Goal: Transaction & Acquisition: Subscribe to service/newsletter

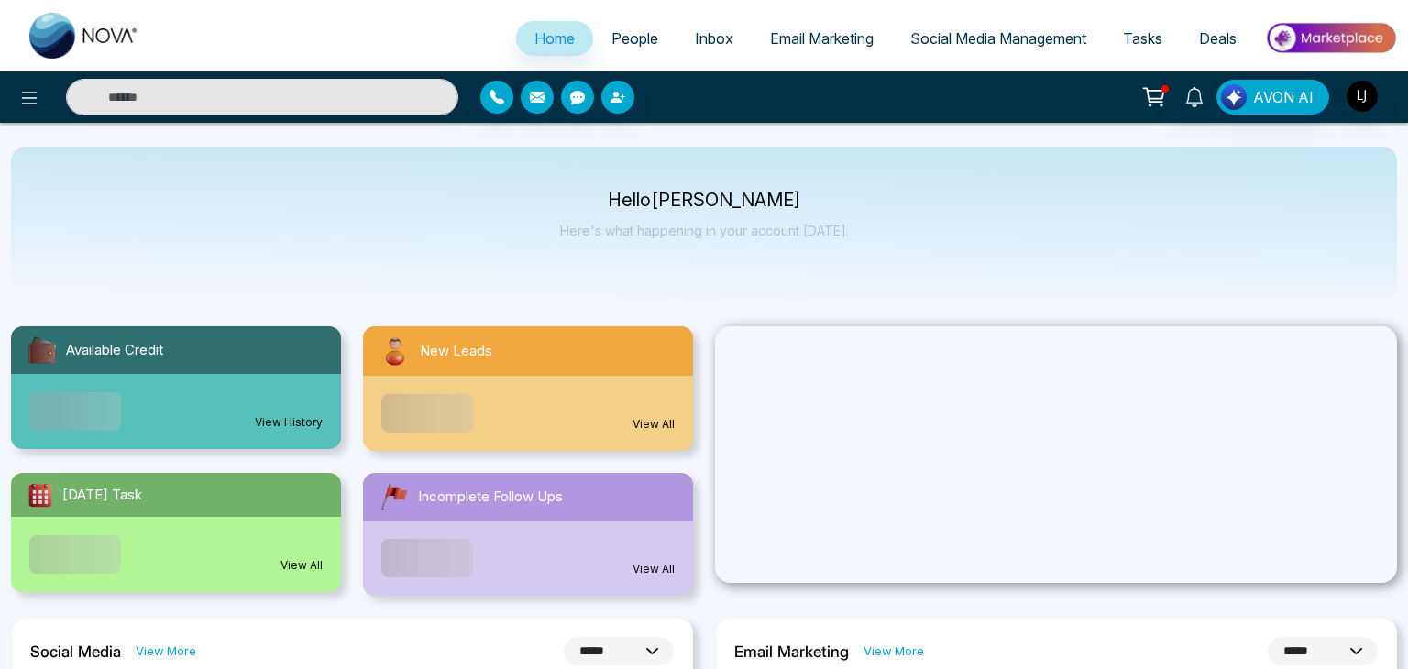
select select "*"
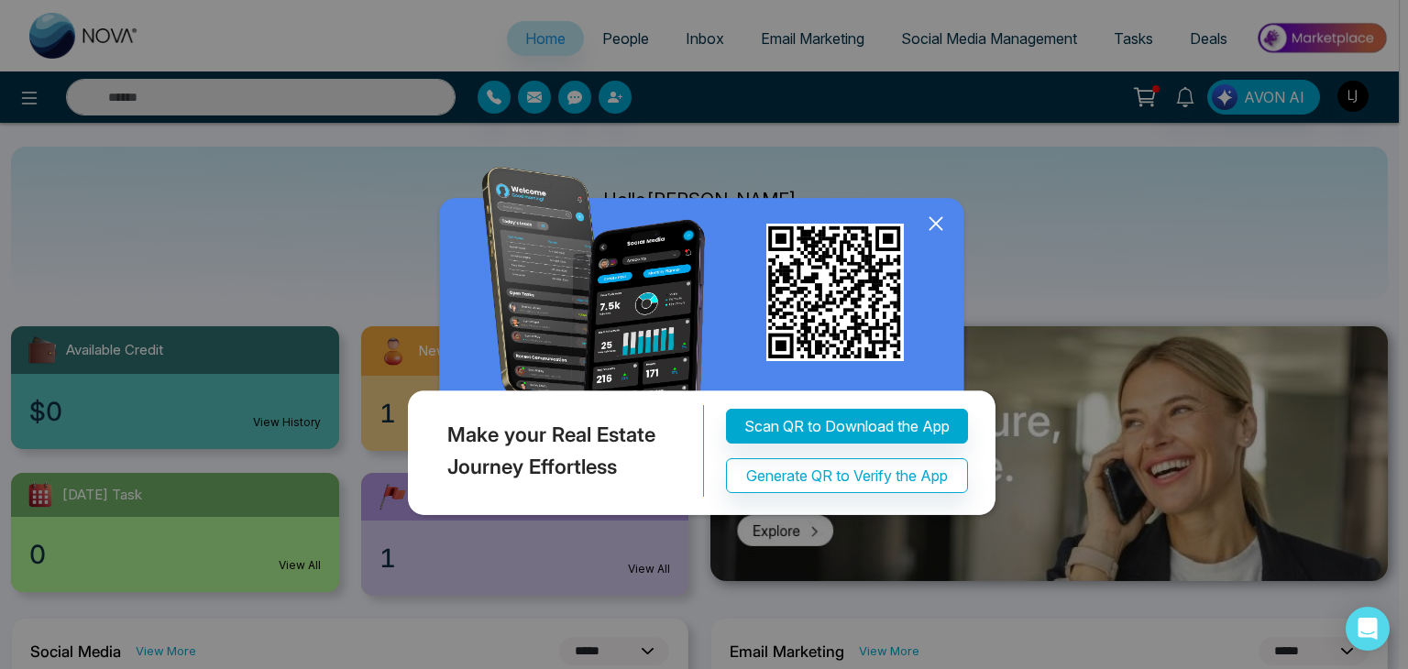
click at [935, 237] on icon at bounding box center [936, 224] width 28 height 28
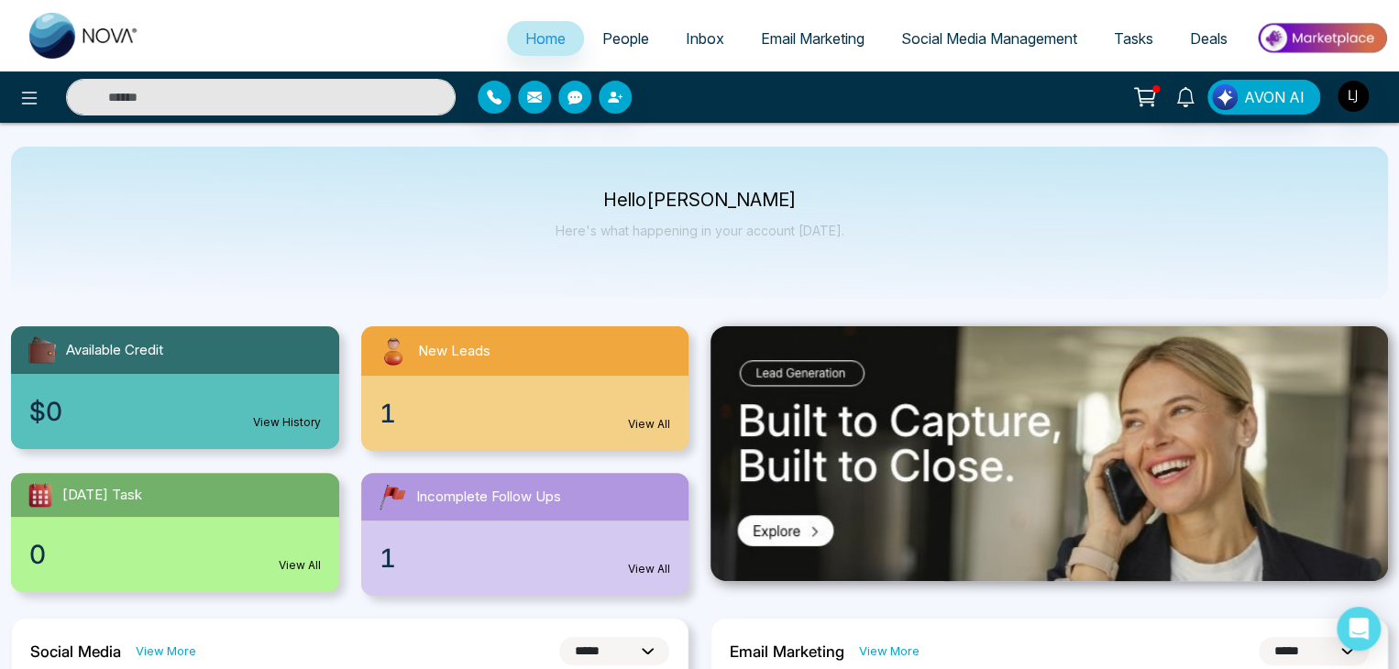
click at [1154, 93] on icon at bounding box center [1145, 97] width 26 height 26
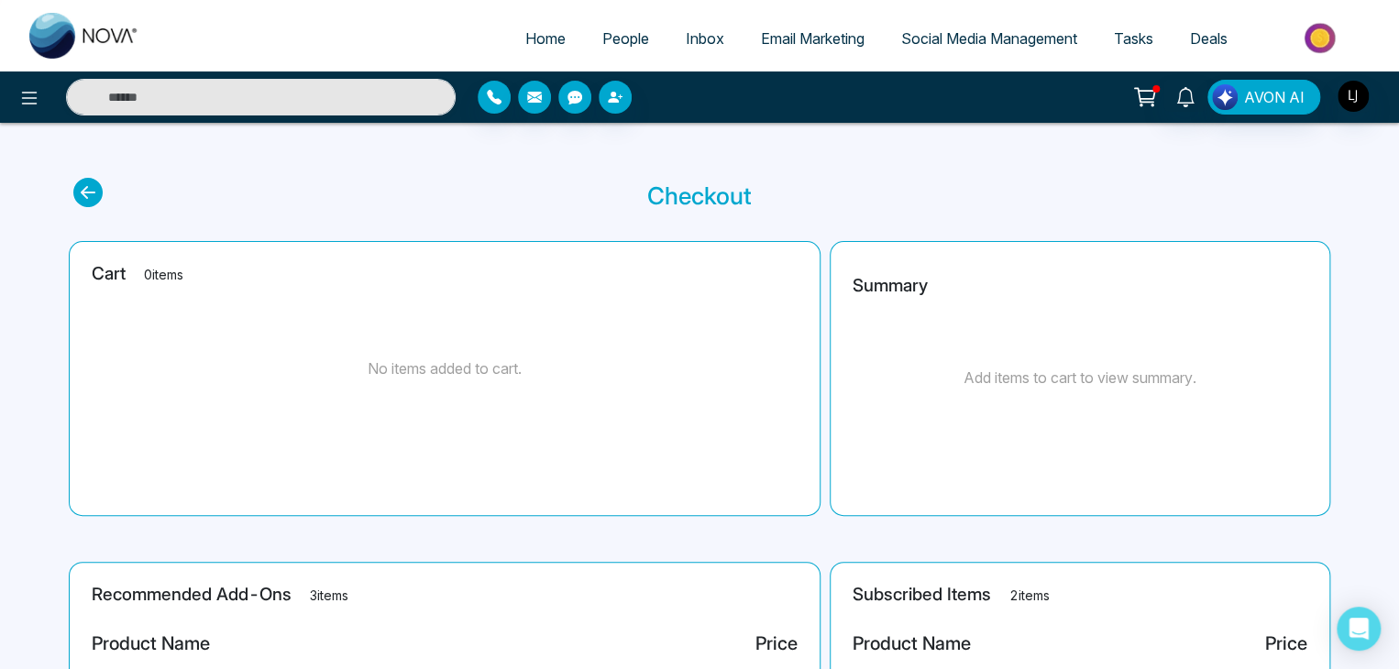
scroll to position [302, 0]
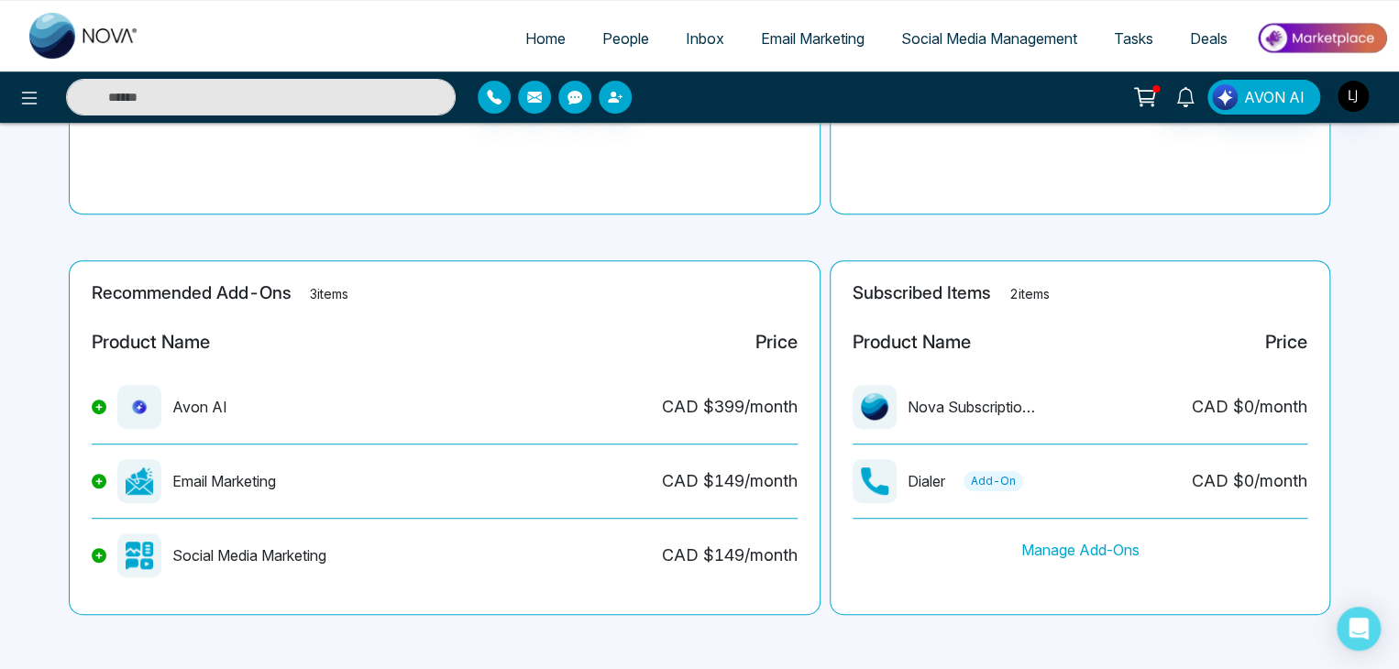
click at [99, 479] on icon at bounding box center [98, 481] width 7 height 7
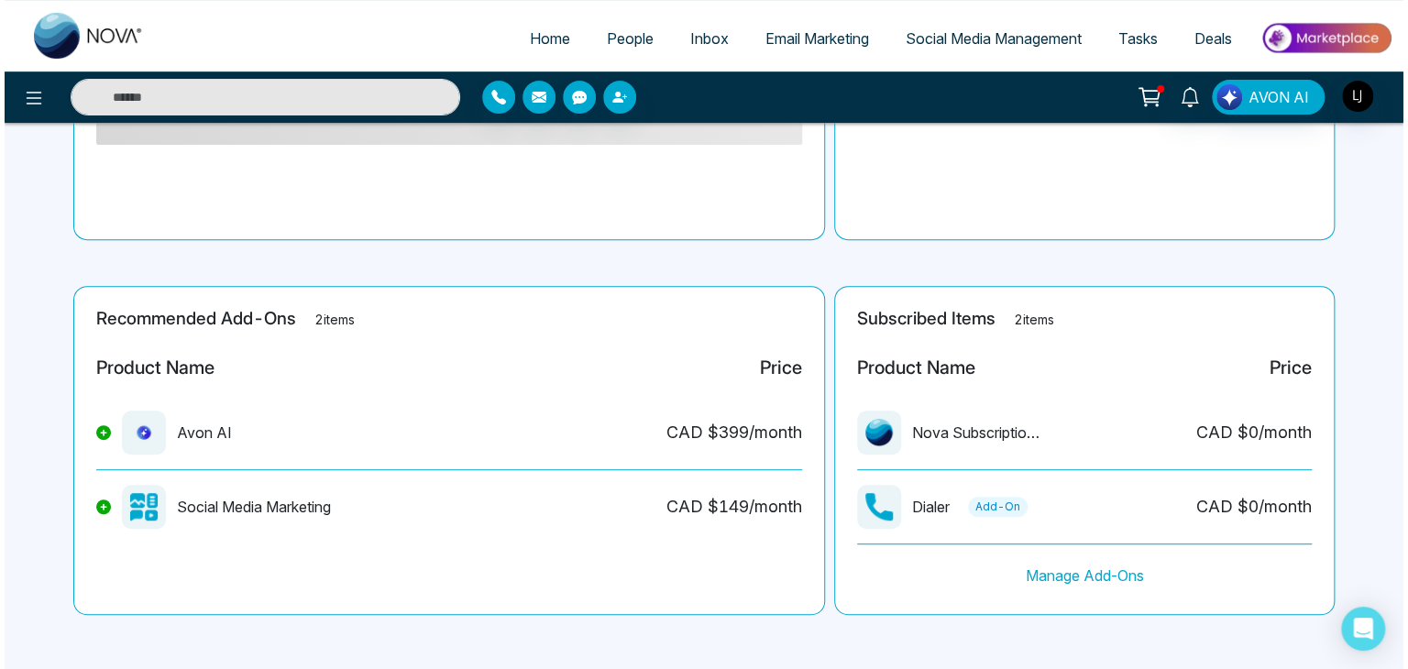
scroll to position [0, 0]
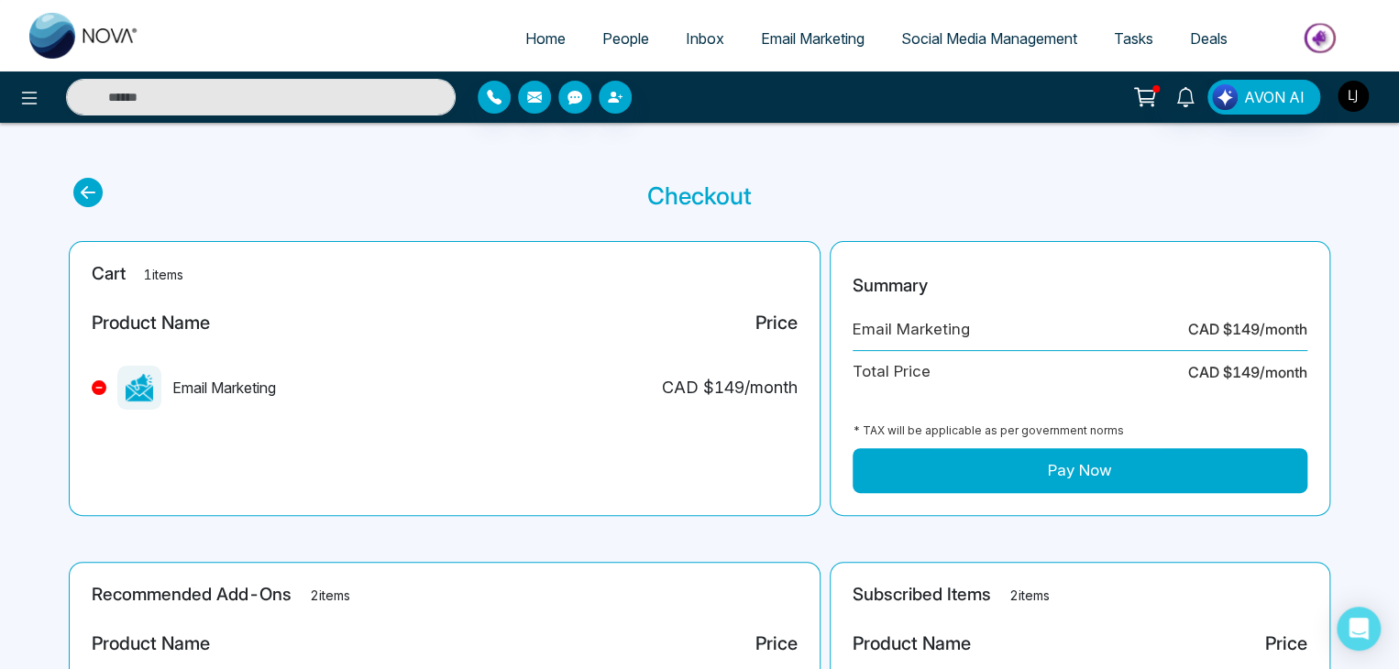
click at [1355, 87] on img "button" at bounding box center [1353, 96] width 31 height 31
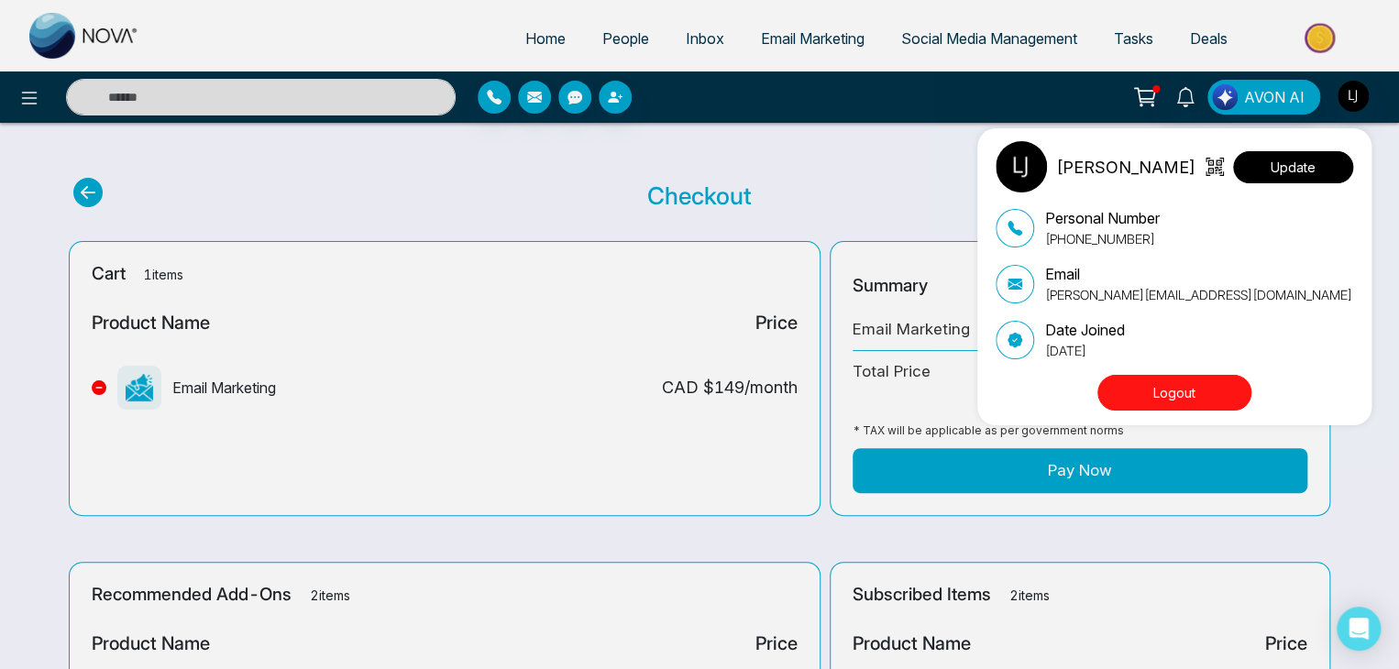
click at [1313, 167] on button "Update" at bounding box center [1293, 167] width 120 height 32
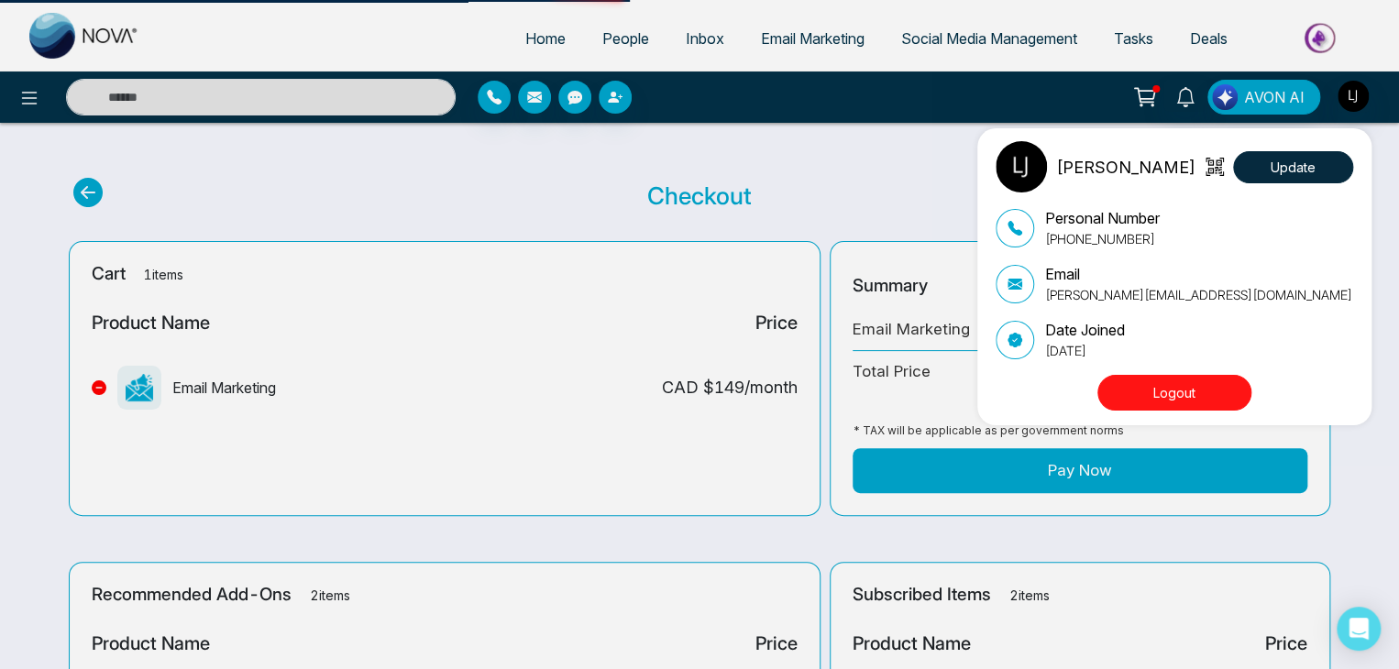
select select
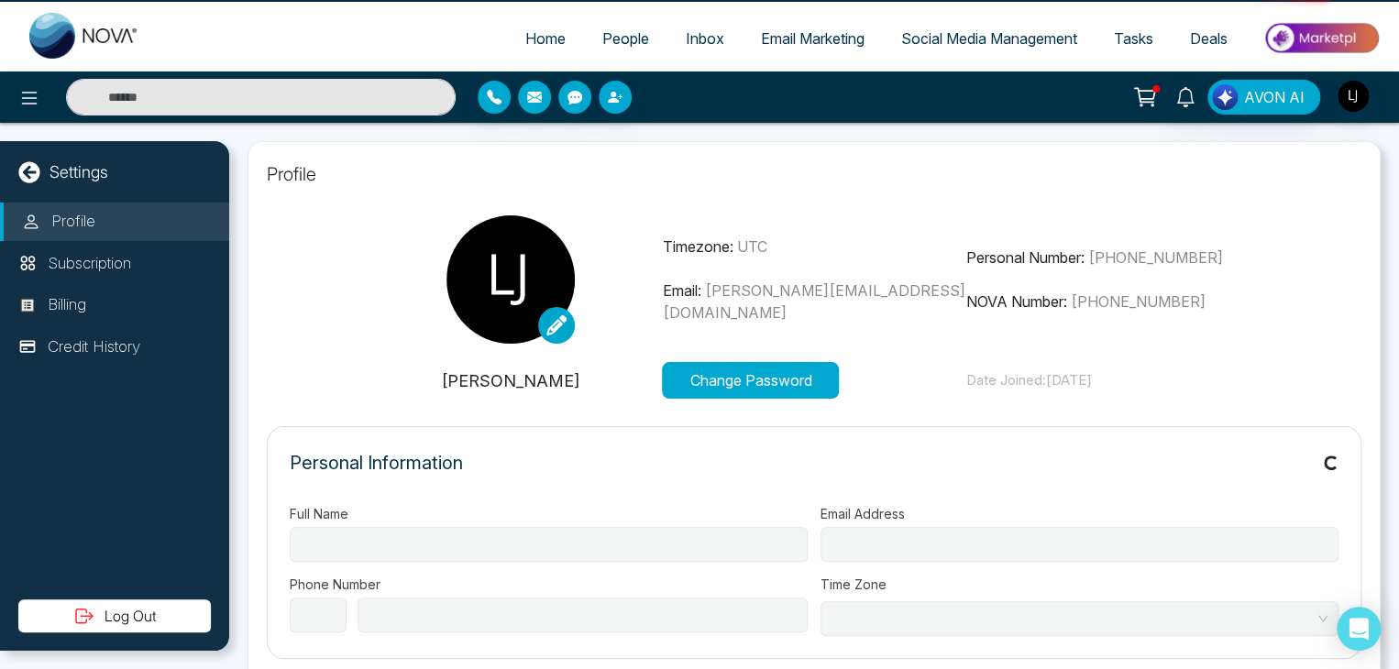
type input "**********"
select select "***"
type input "**********"
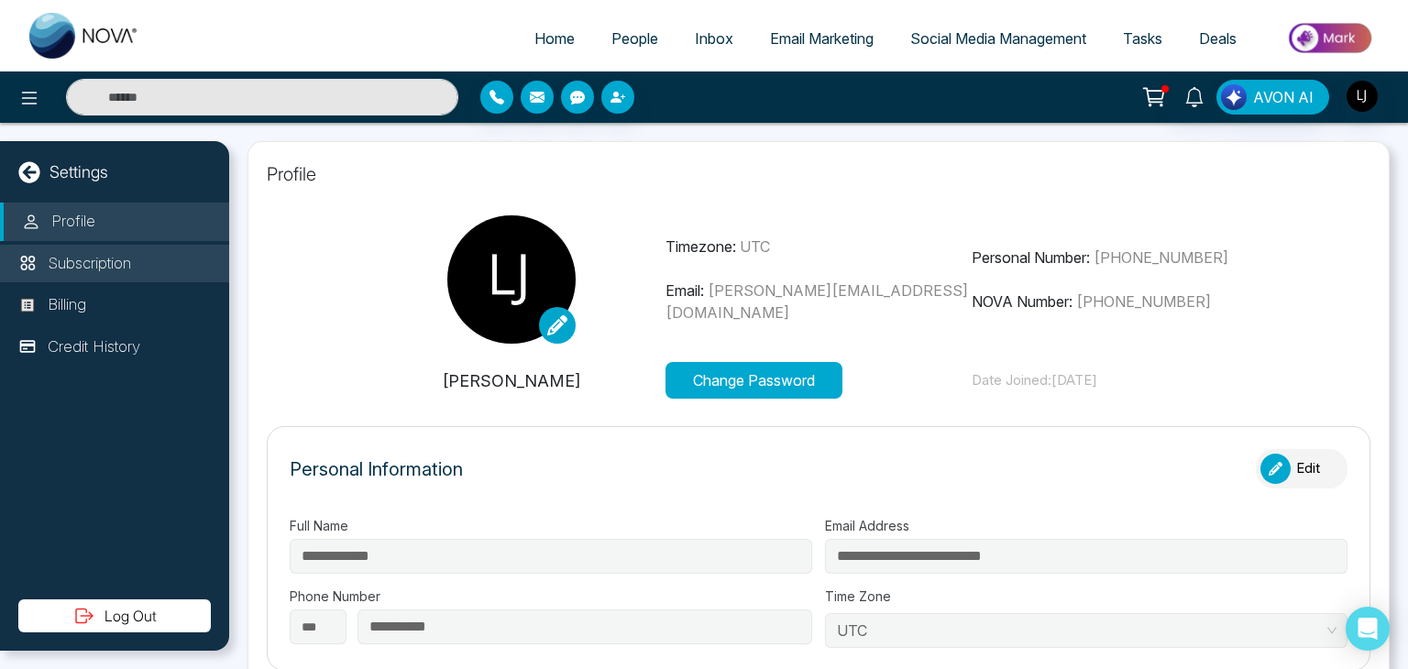
click at [125, 265] on p "Subscription" at bounding box center [89, 264] width 83 height 24
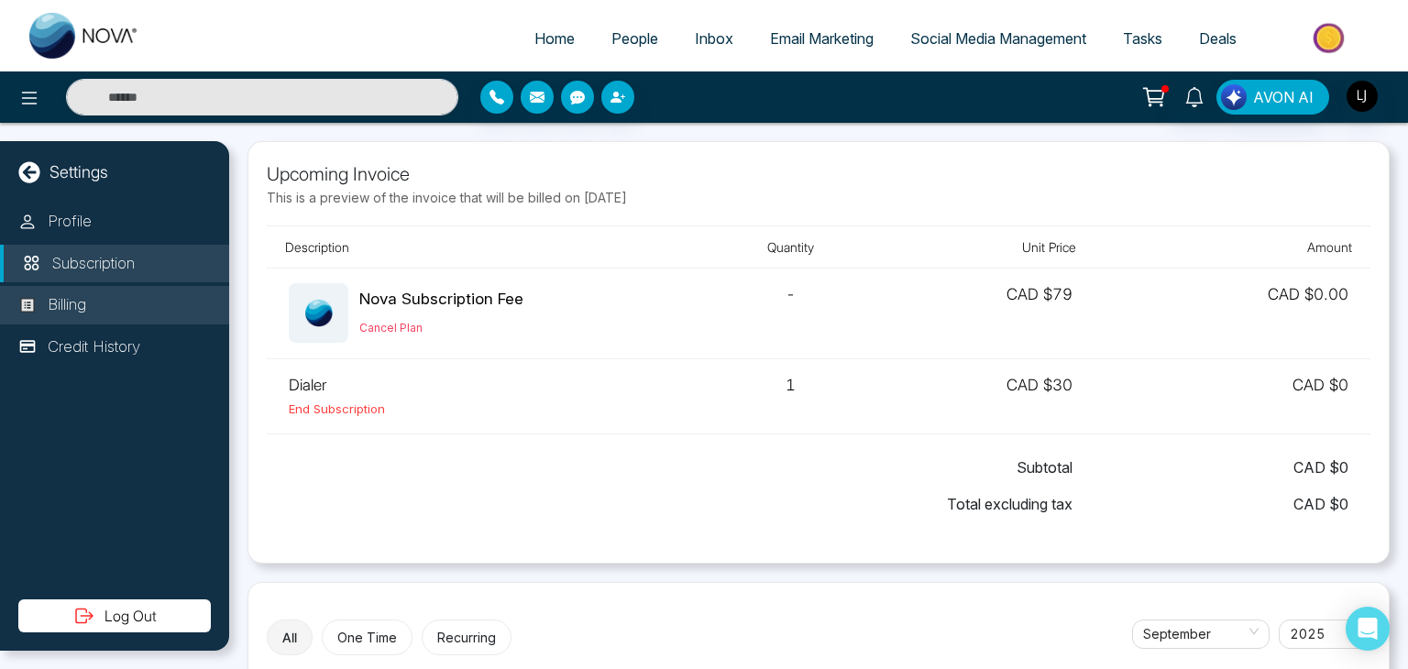
click at [115, 312] on li "Billing" at bounding box center [114, 305] width 229 height 39
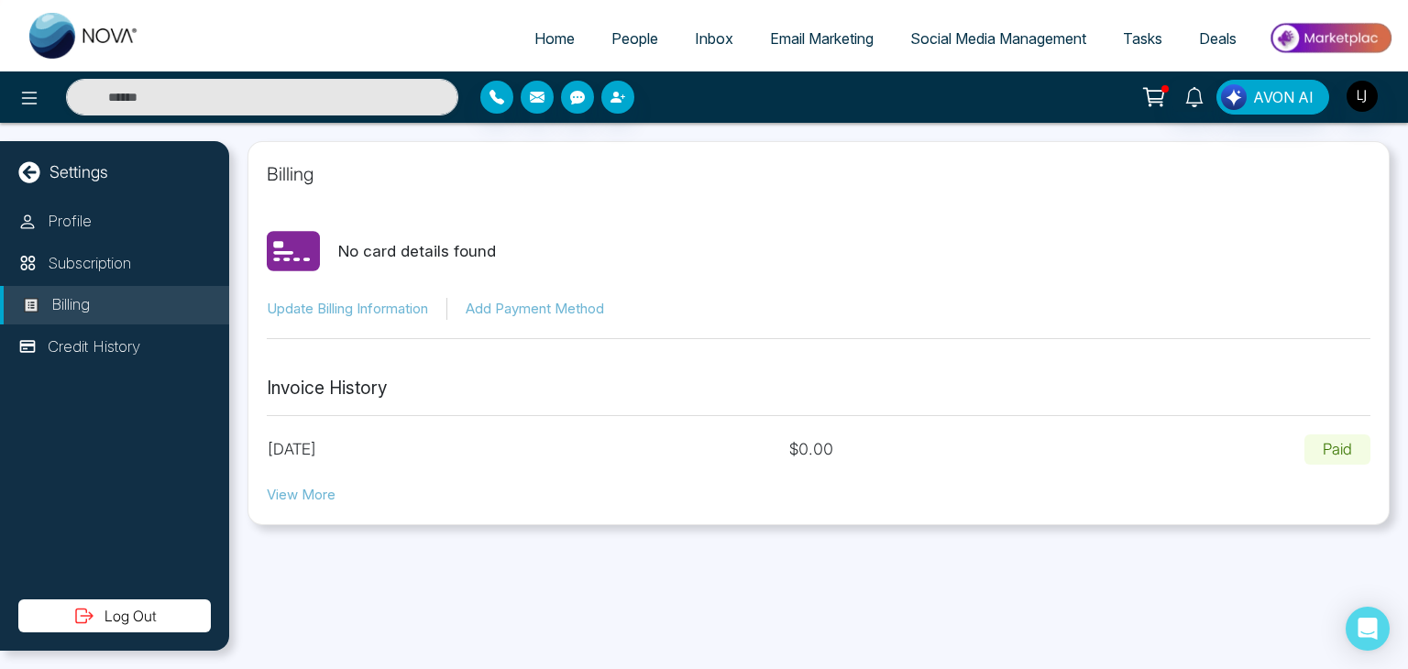
click at [404, 252] on p "No card details found" at bounding box center [417, 252] width 158 height 24
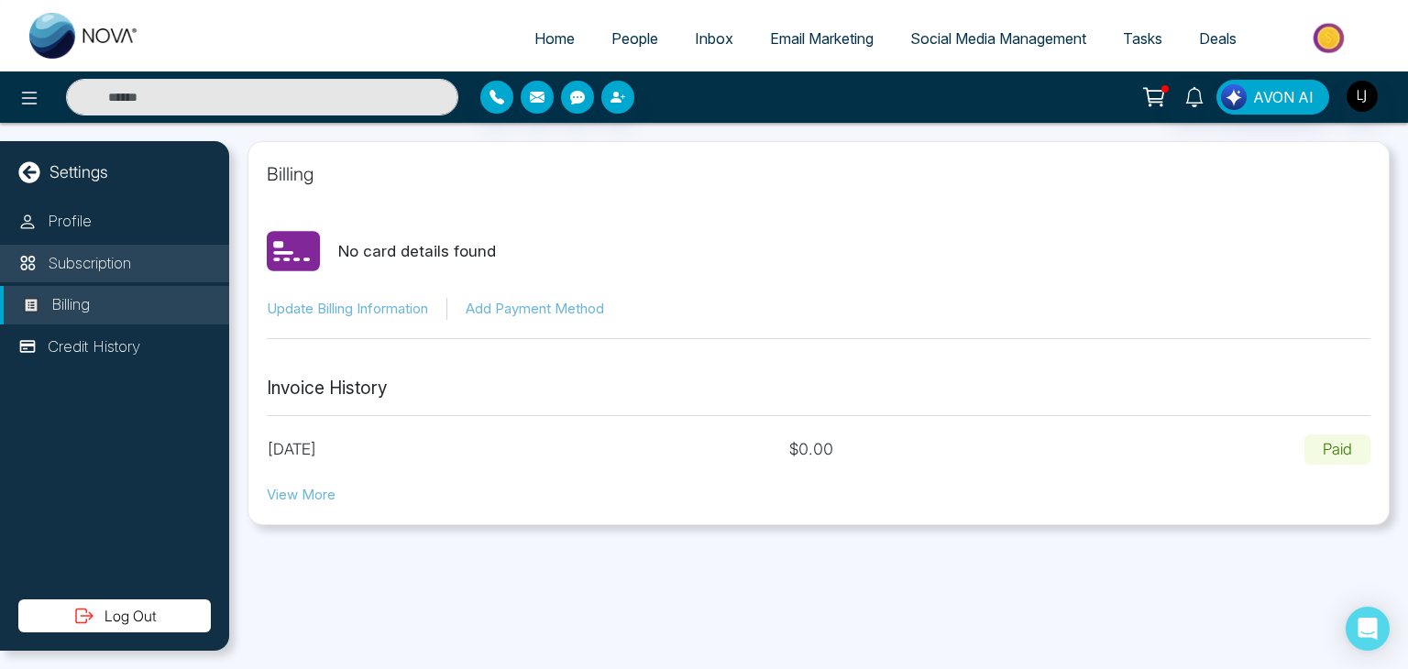
click at [121, 267] on p "Subscription" at bounding box center [89, 264] width 83 height 24
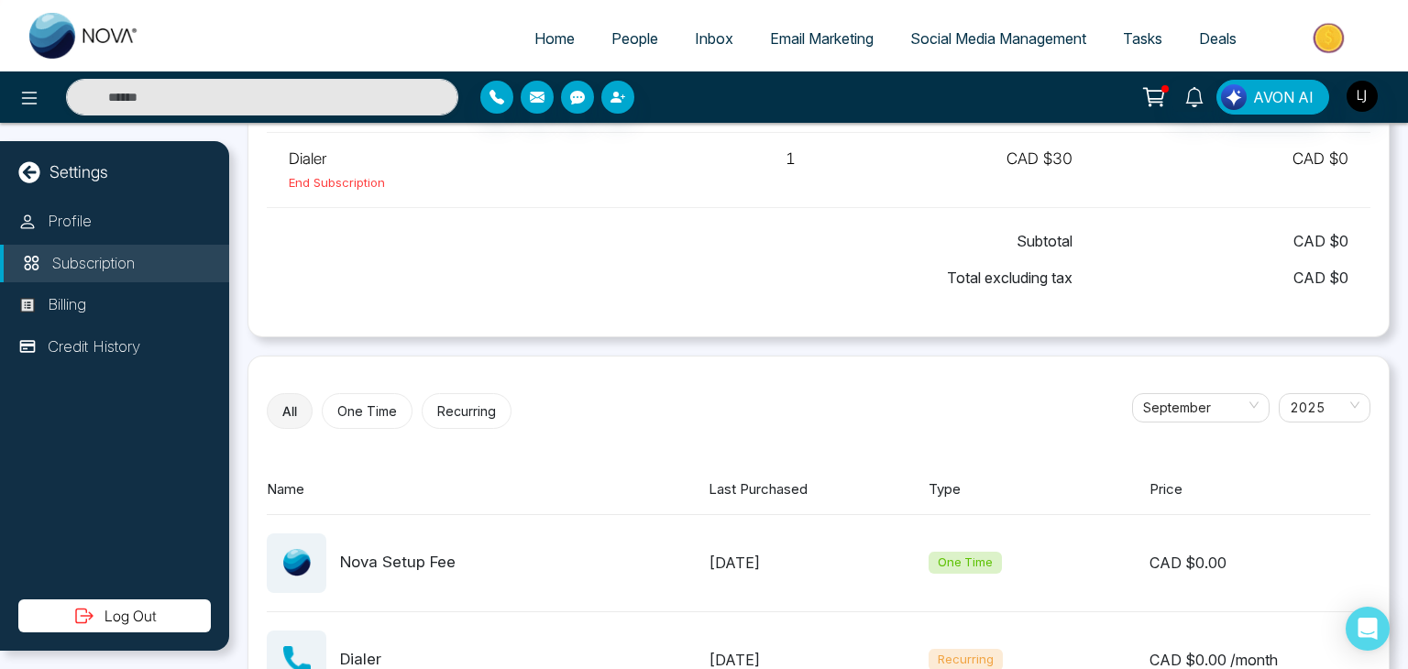
scroll to position [202, 0]
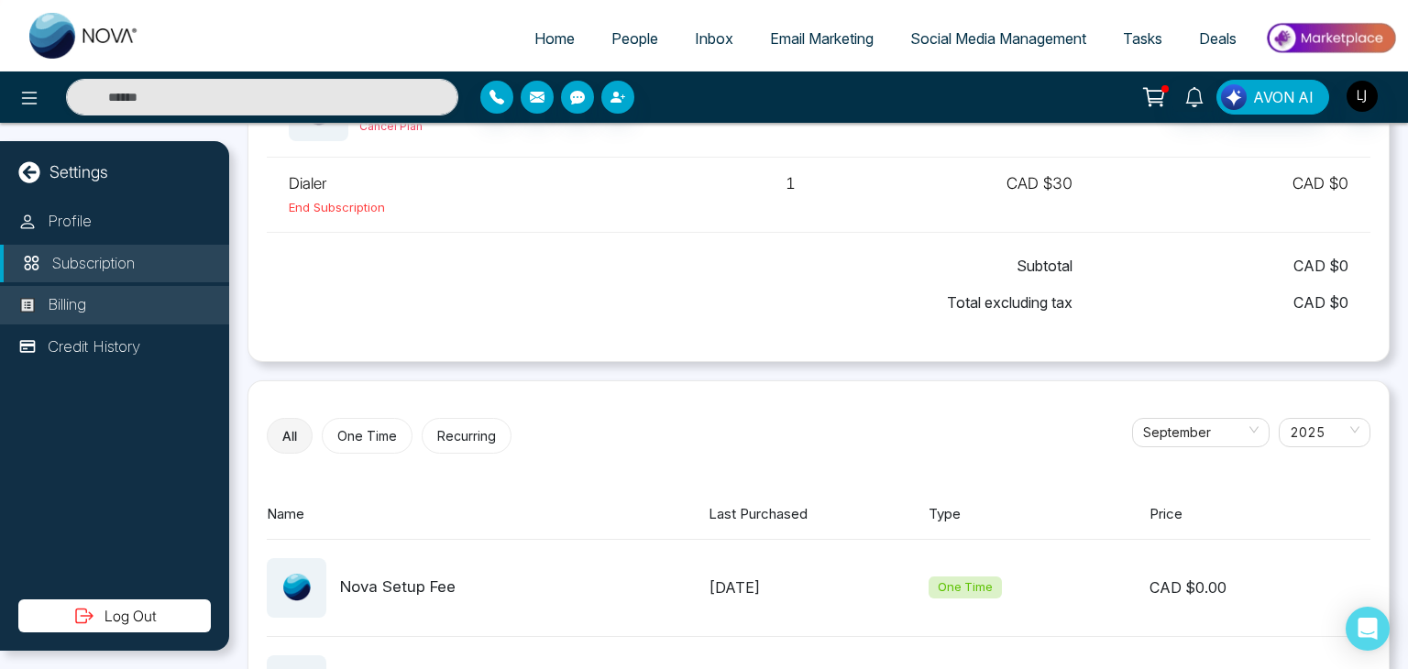
click at [118, 310] on li "Billing" at bounding box center [114, 305] width 229 height 39
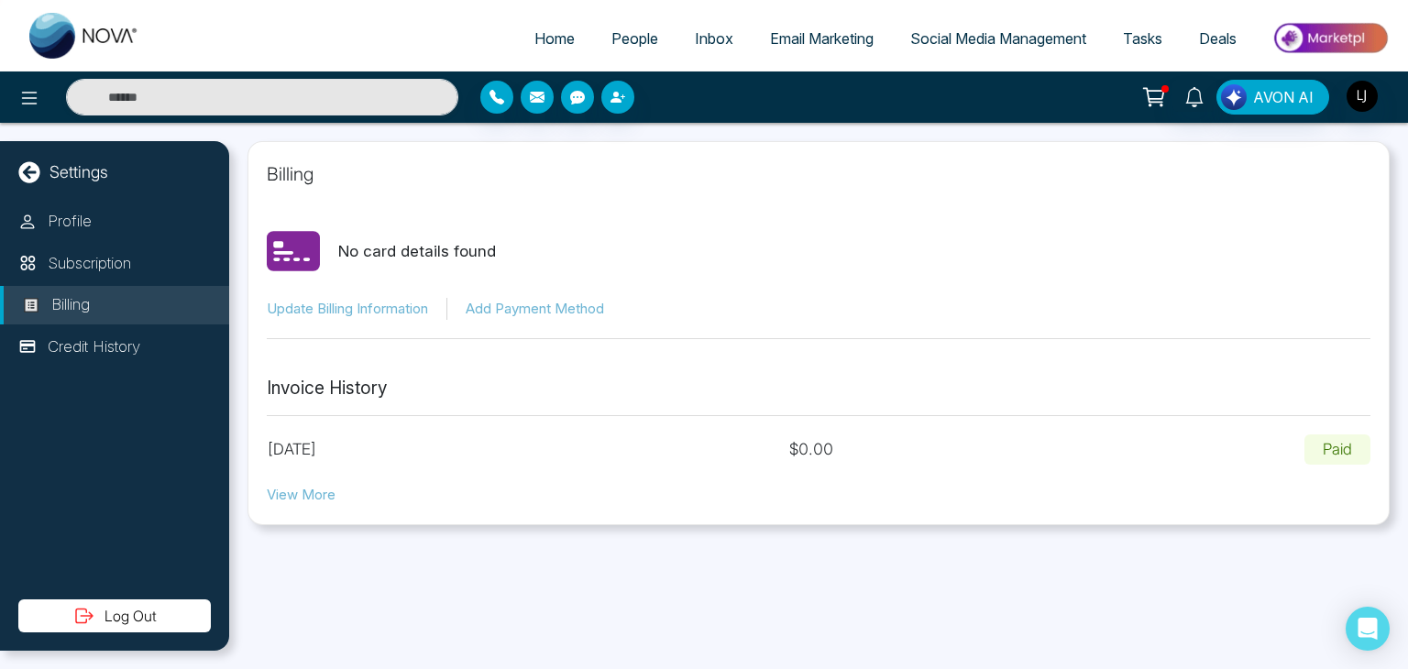
click at [315, 492] on button "View More" at bounding box center [301, 495] width 69 height 21
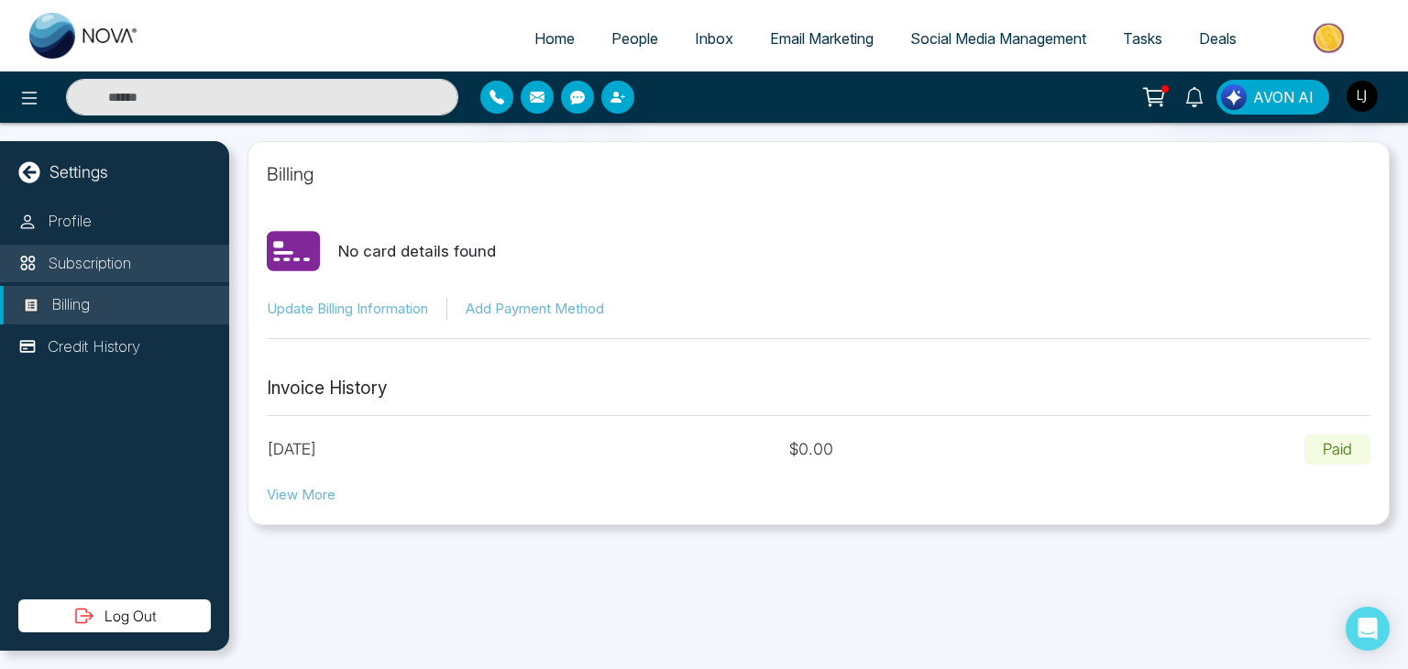
click at [103, 260] on p "Subscription" at bounding box center [89, 264] width 83 height 24
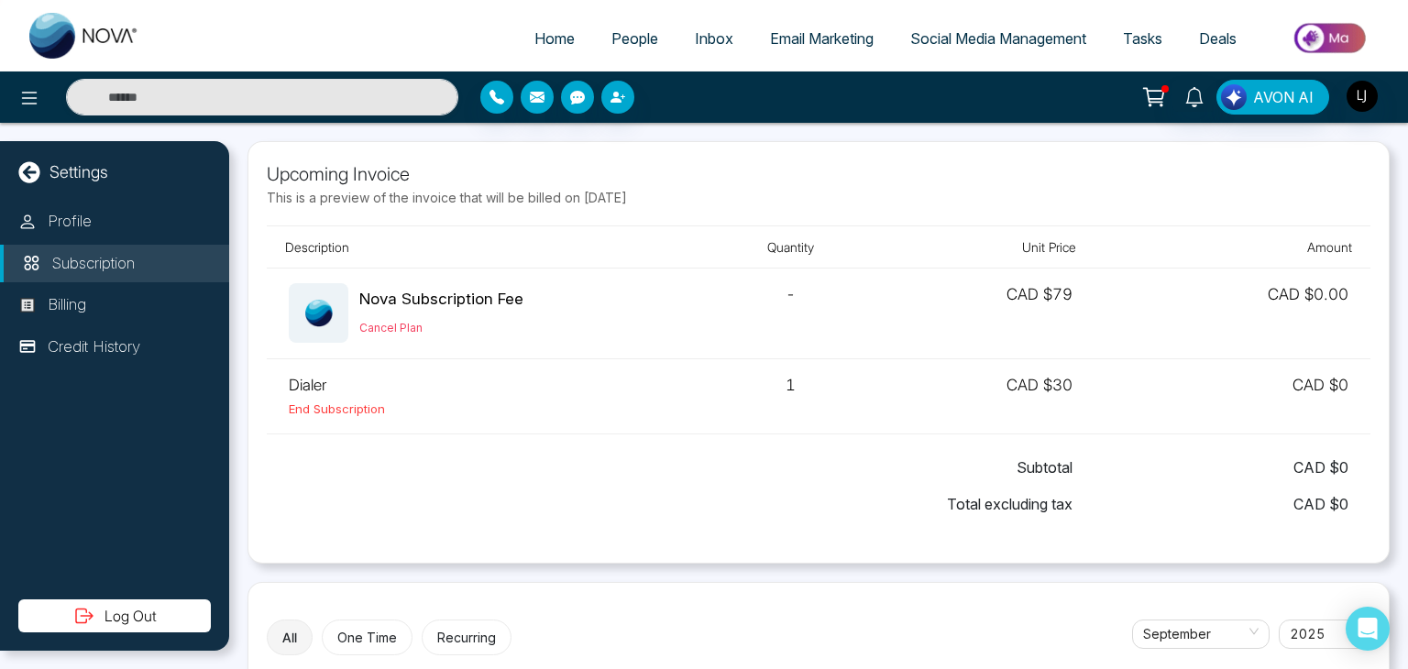
scroll to position [301, 0]
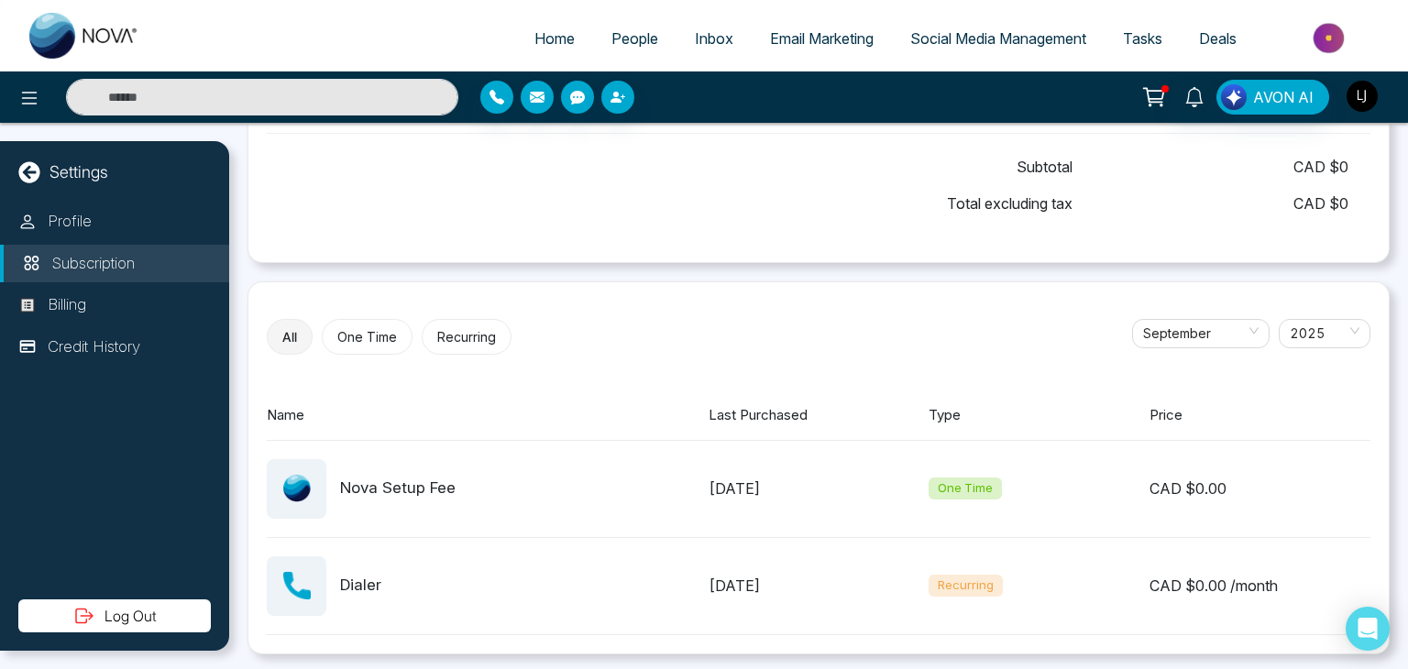
click at [1365, 100] on img "button" at bounding box center [1362, 96] width 31 height 31
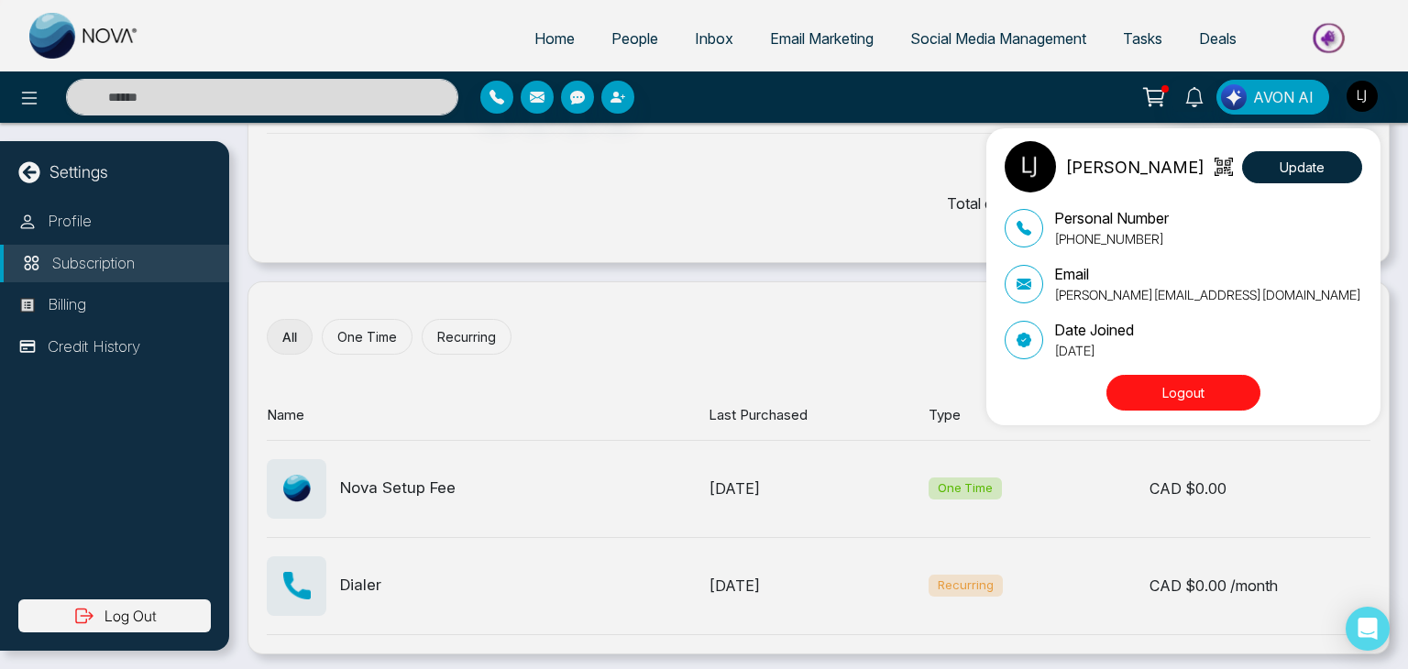
click at [805, 215] on div "[PERSON_NAME] Update Personal Number [PHONE_NUMBER] Email [PERSON_NAME][EMAIL_A…" at bounding box center [704, 334] width 1408 height 669
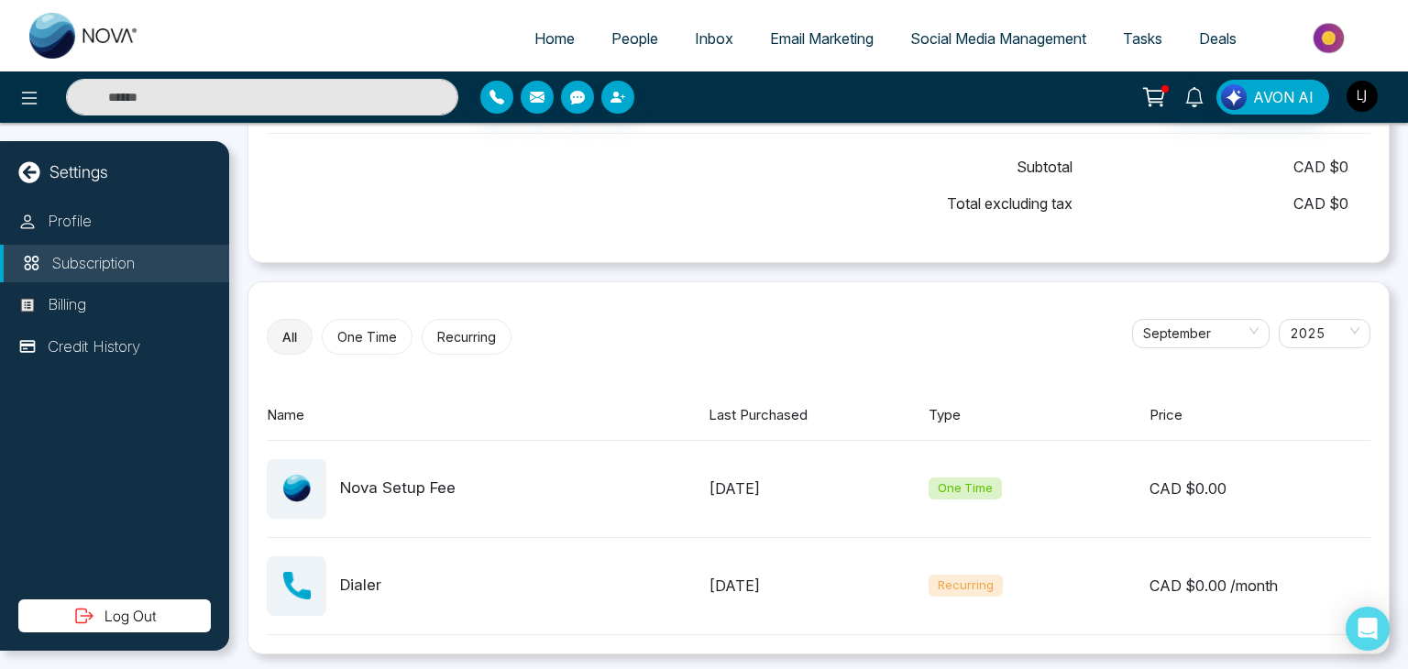
click at [1362, 104] on img "button" at bounding box center [1362, 96] width 31 height 31
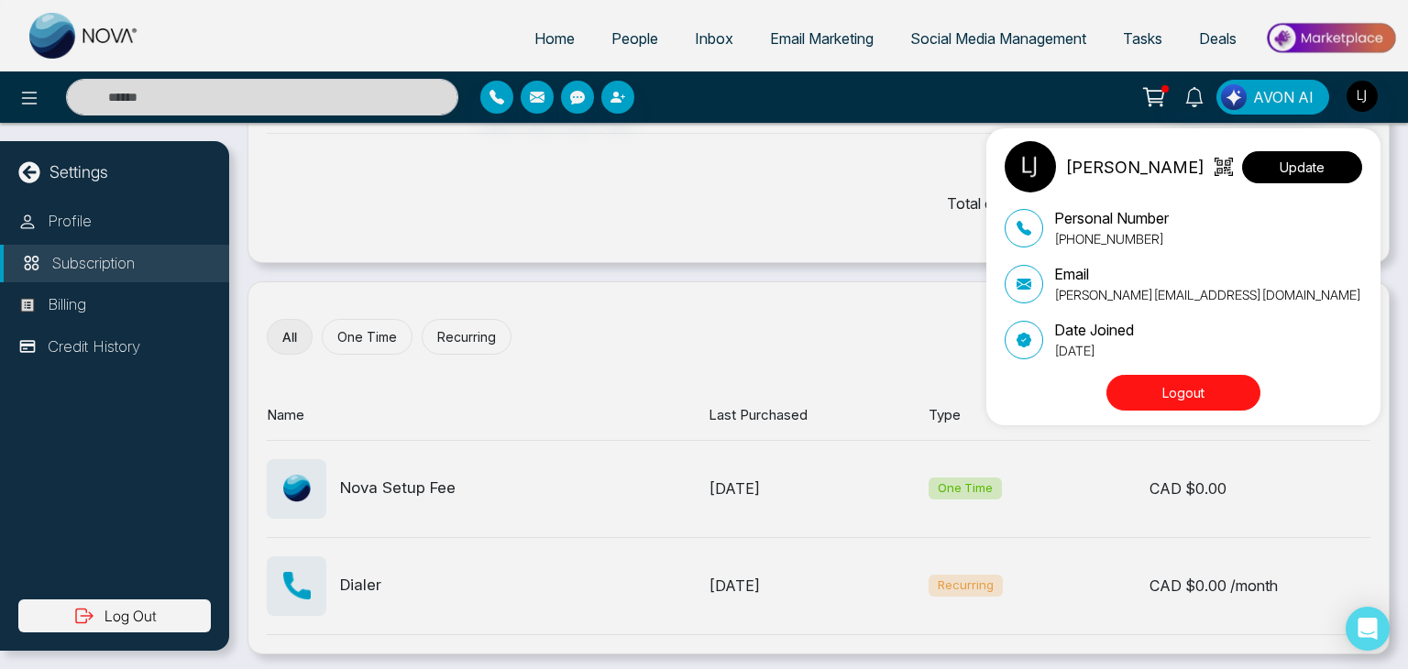
click at [1308, 166] on button "Update" at bounding box center [1302, 167] width 120 height 32
select select "***"
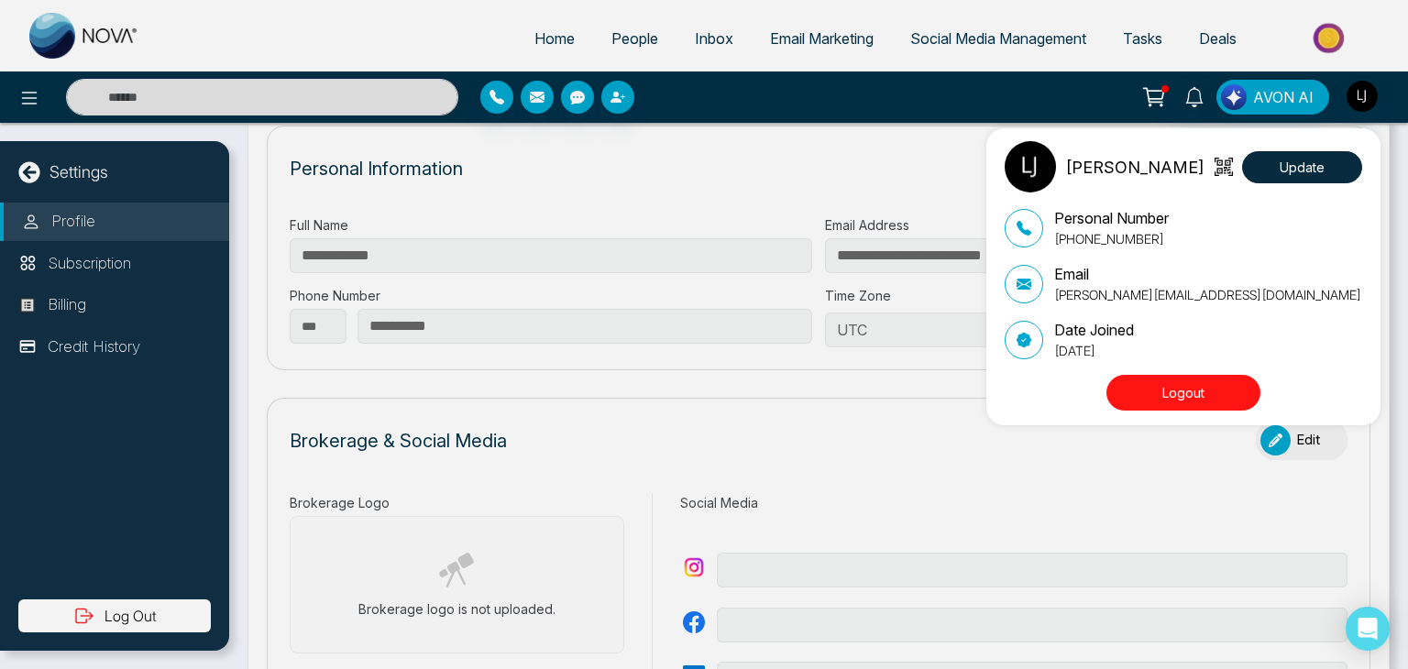
type input "**********"
click at [624, 496] on div "[PERSON_NAME] Update Personal Number [PHONE_NUMBER] Email [PERSON_NAME][EMAIL_A…" at bounding box center [704, 334] width 1408 height 669
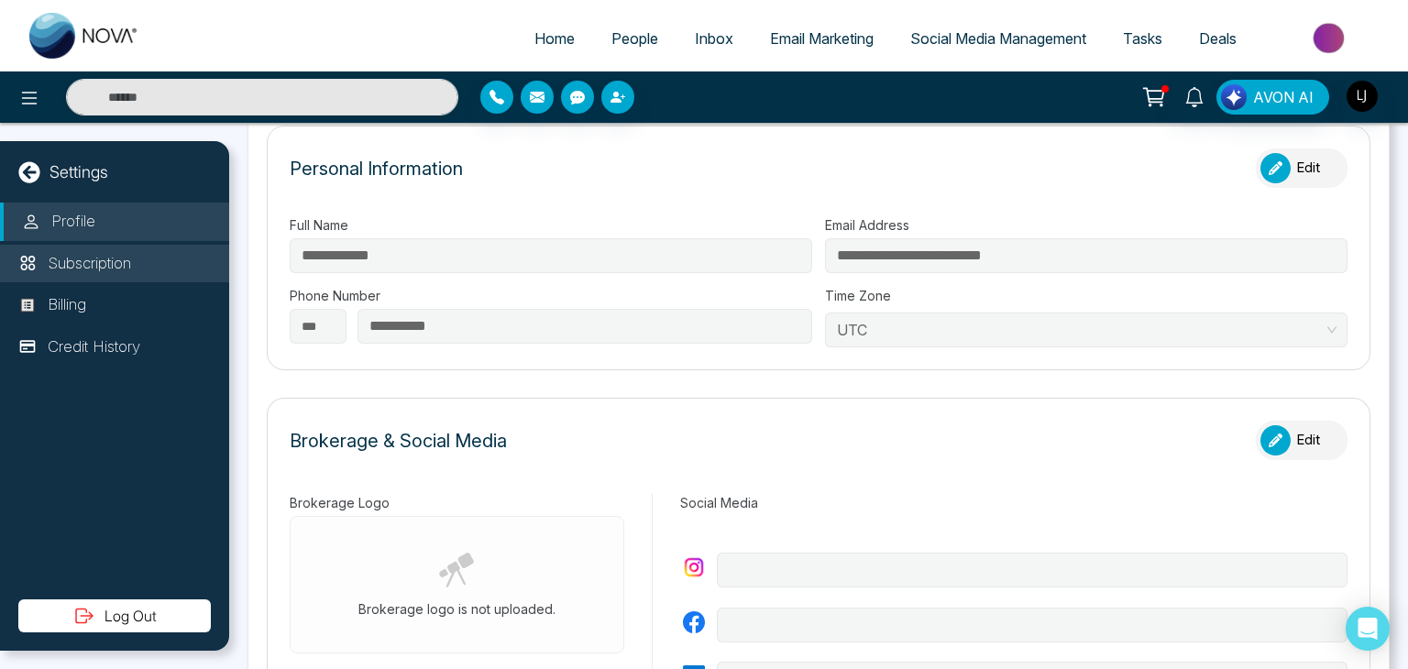
click at [138, 272] on li "Subscription" at bounding box center [114, 264] width 229 height 39
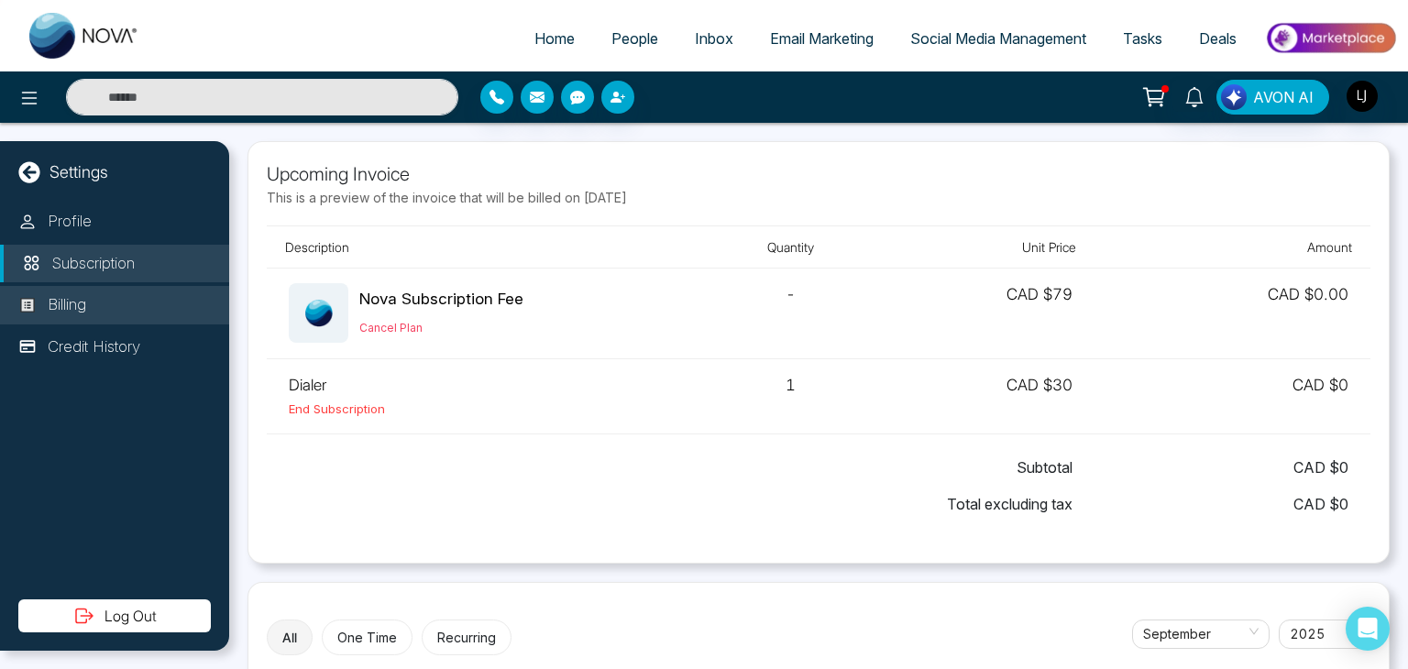
click at [183, 312] on li "Billing" at bounding box center [114, 305] width 229 height 39
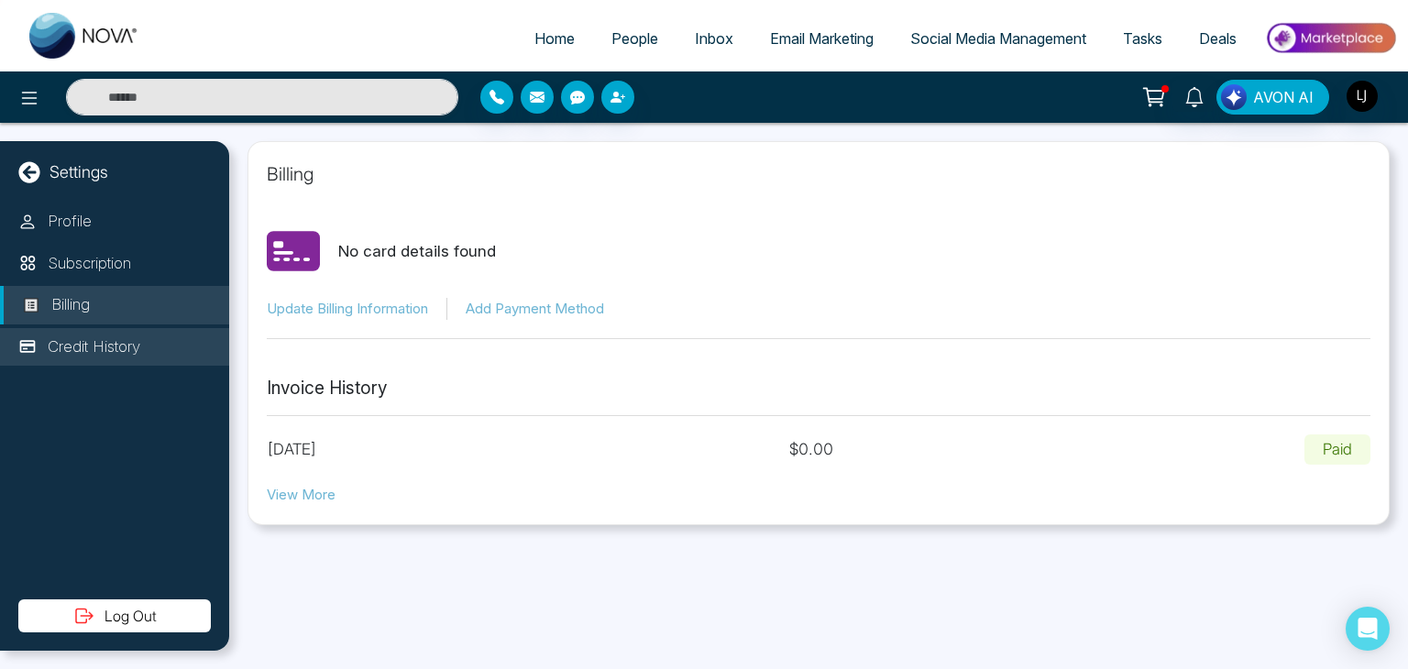
click at [152, 356] on li "Credit History" at bounding box center [114, 347] width 229 height 39
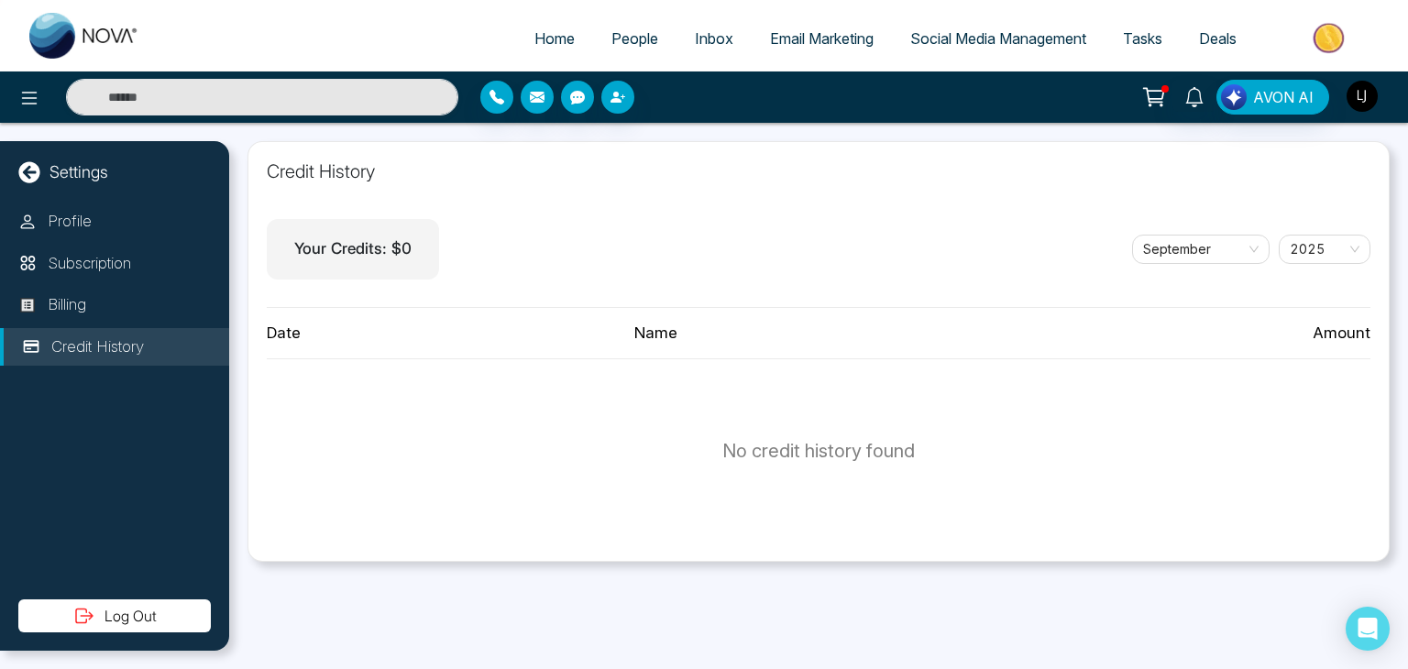
click at [1367, 96] on img "button" at bounding box center [1362, 96] width 31 height 31
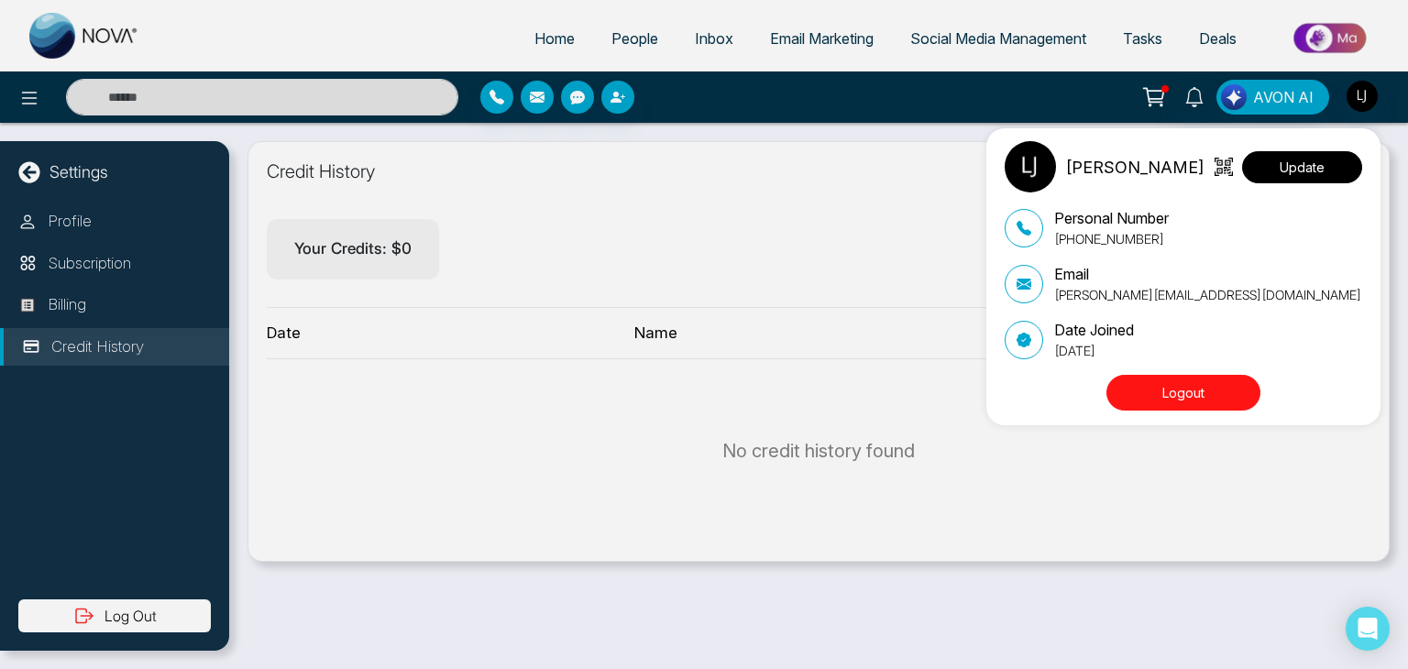
click at [1284, 176] on button "Update" at bounding box center [1302, 167] width 120 height 32
select select "***"
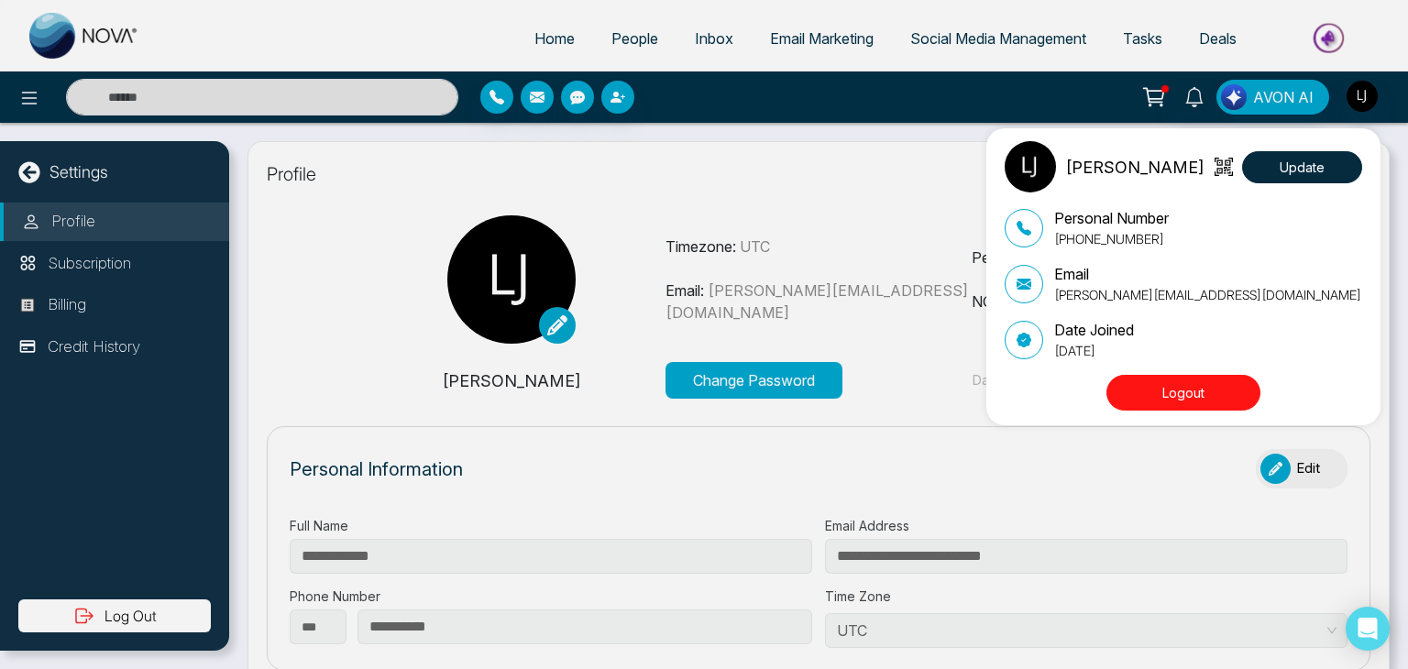
type input "**********"
click at [37, 100] on div "[PERSON_NAME] Update Personal Number [PHONE_NUMBER] Email [PERSON_NAME][EMAIL_A…" at bounding box center [704, 334] width 1408 height 669
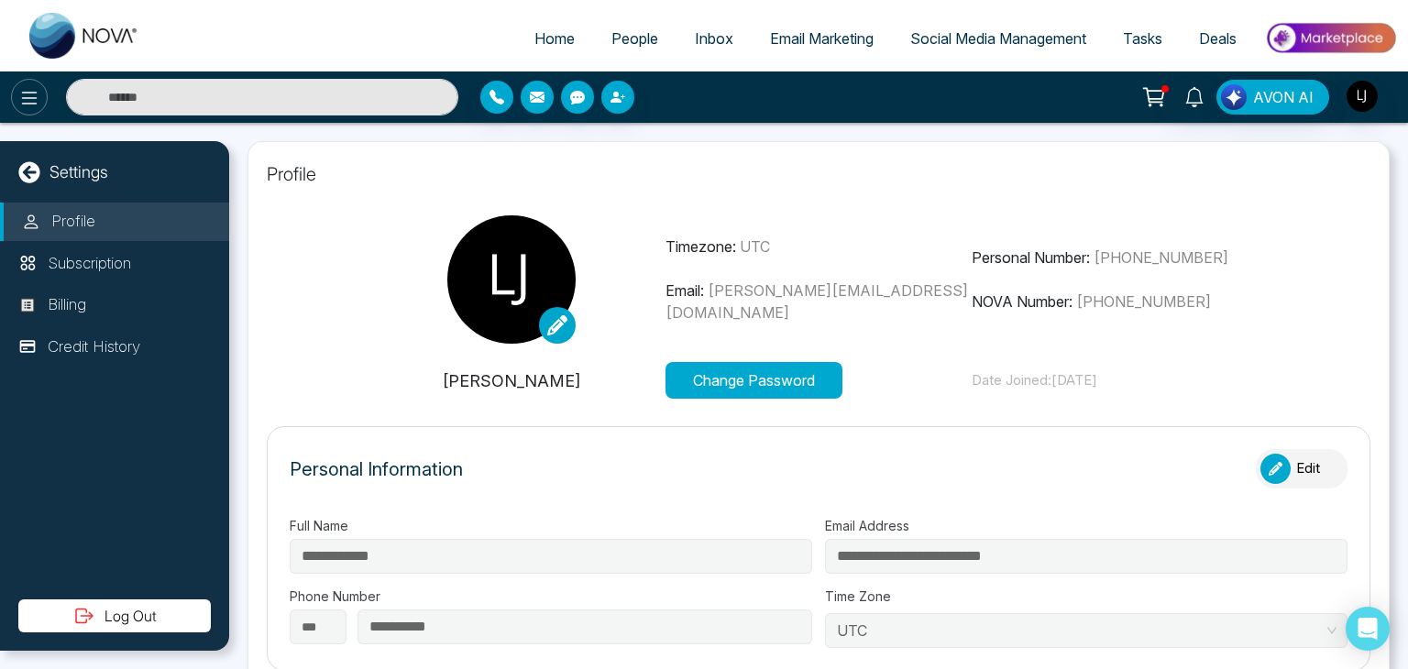
click at [28, 99] on icon at bounding box center [29, 98] width 22 height 22
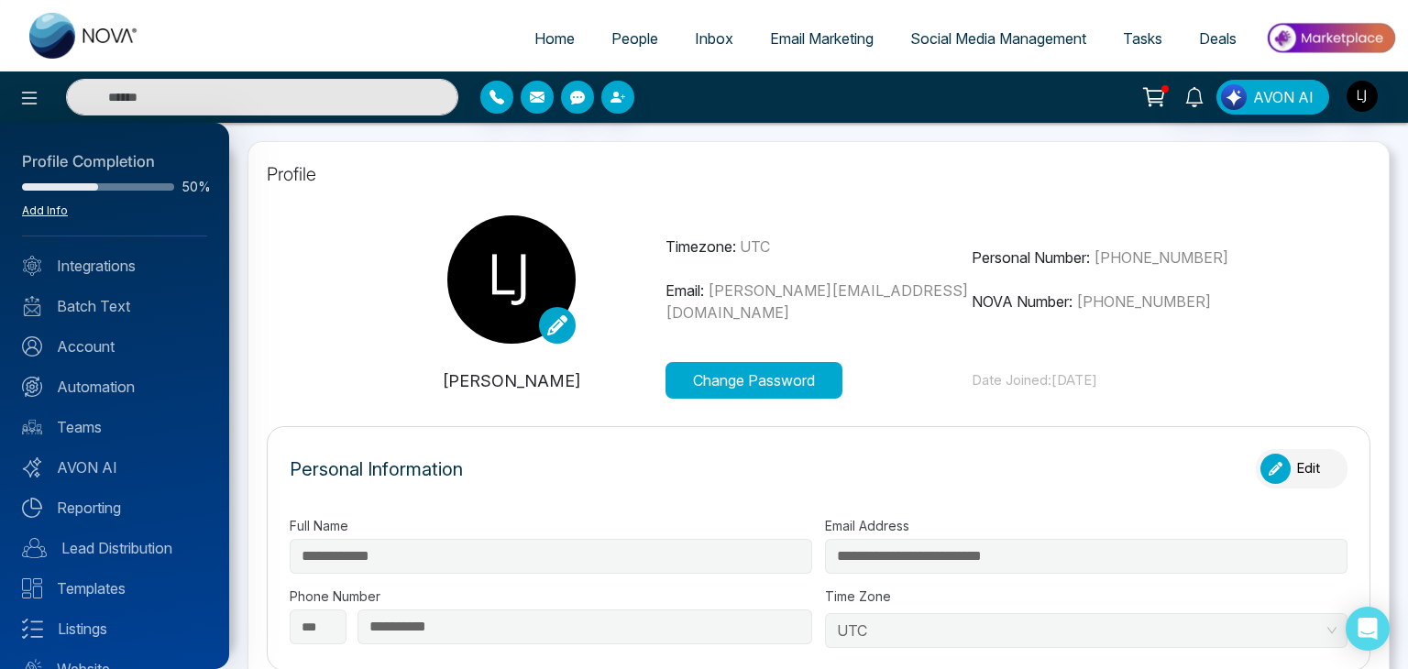
click at [48, 204] on link "Add Info" at bounding box center [45, 211] width 46 height 14
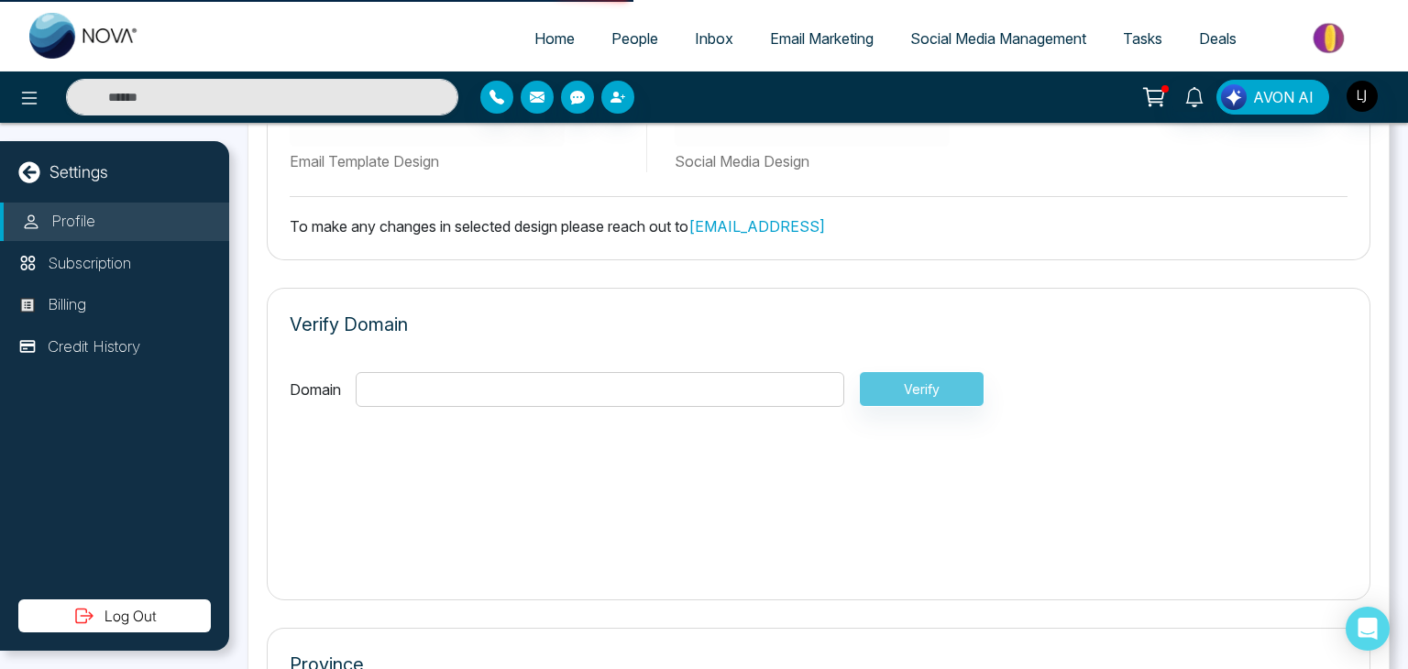
scroll to position [1135, 0]
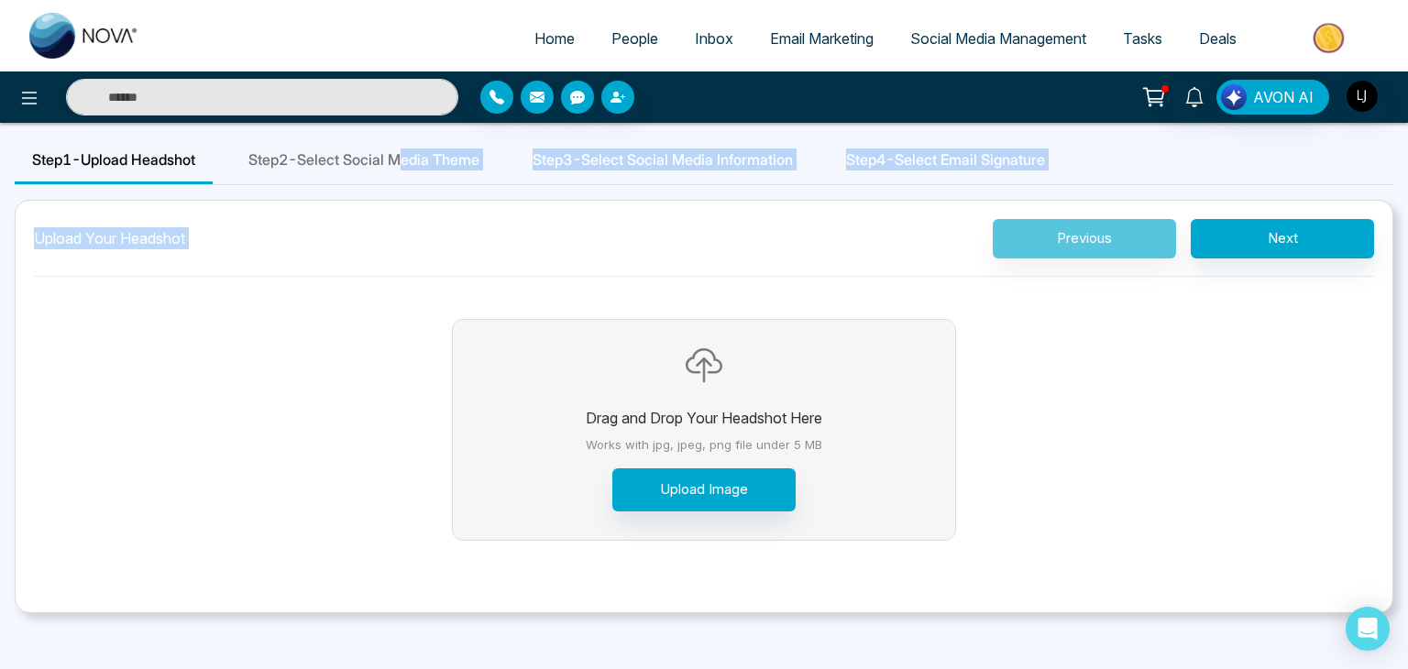
drag, startPoint x: 424, startPoint y: 182, endPoint x: 989, endPoint y: 280, distance: 574.0
click at [989, 280] on div "Step 1 - Upload Headshot Step 2 - Select Social Media Theme Step 3 - Select Soc…" at bounding box center [704, 376] width 1379 height 476
click at [1125, 443] on div "Drag and Drop Your Headshot Here Works with jpg, jpeg, png file under 5 MB Uplo…" at bounding box center [704, 438] width 1341 height 292
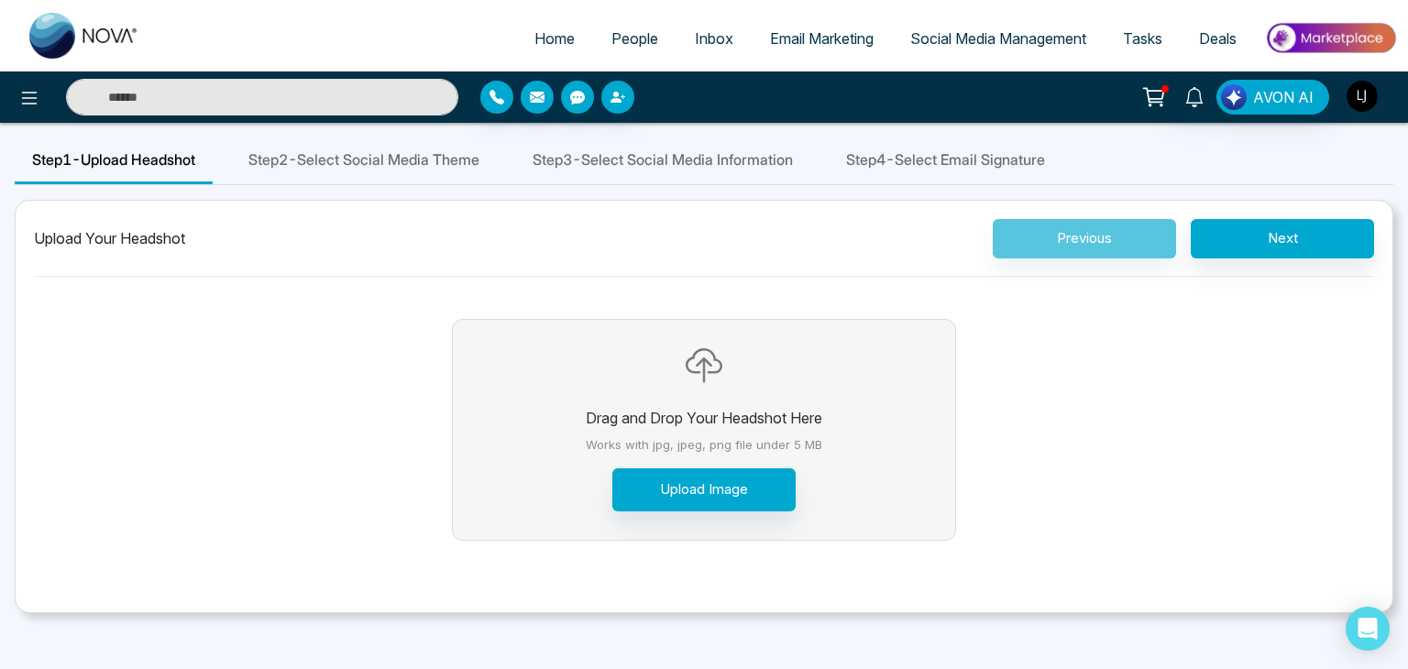
click at [1359, 94] on img "button" at bounding box center [1362, 96] width 31 height 31
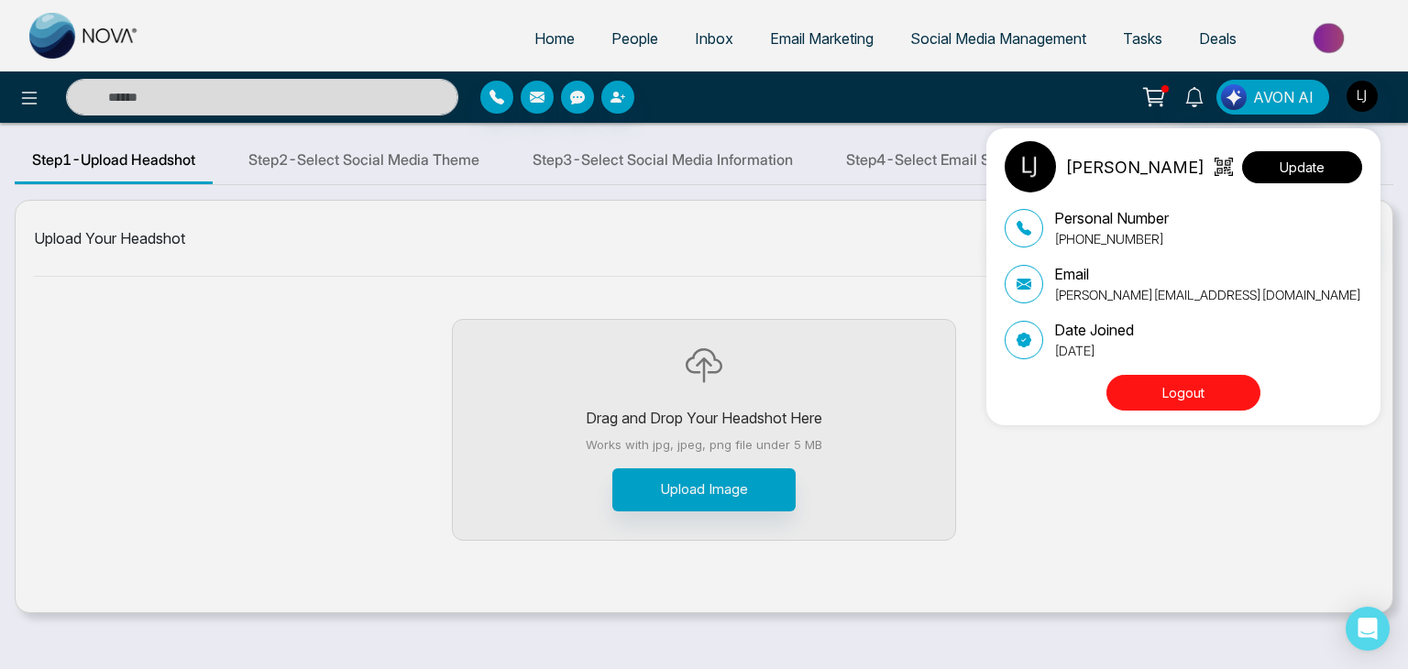
click at [1319, 157] on button "Update" at bounding box center [1302, 167] width 120 height 32
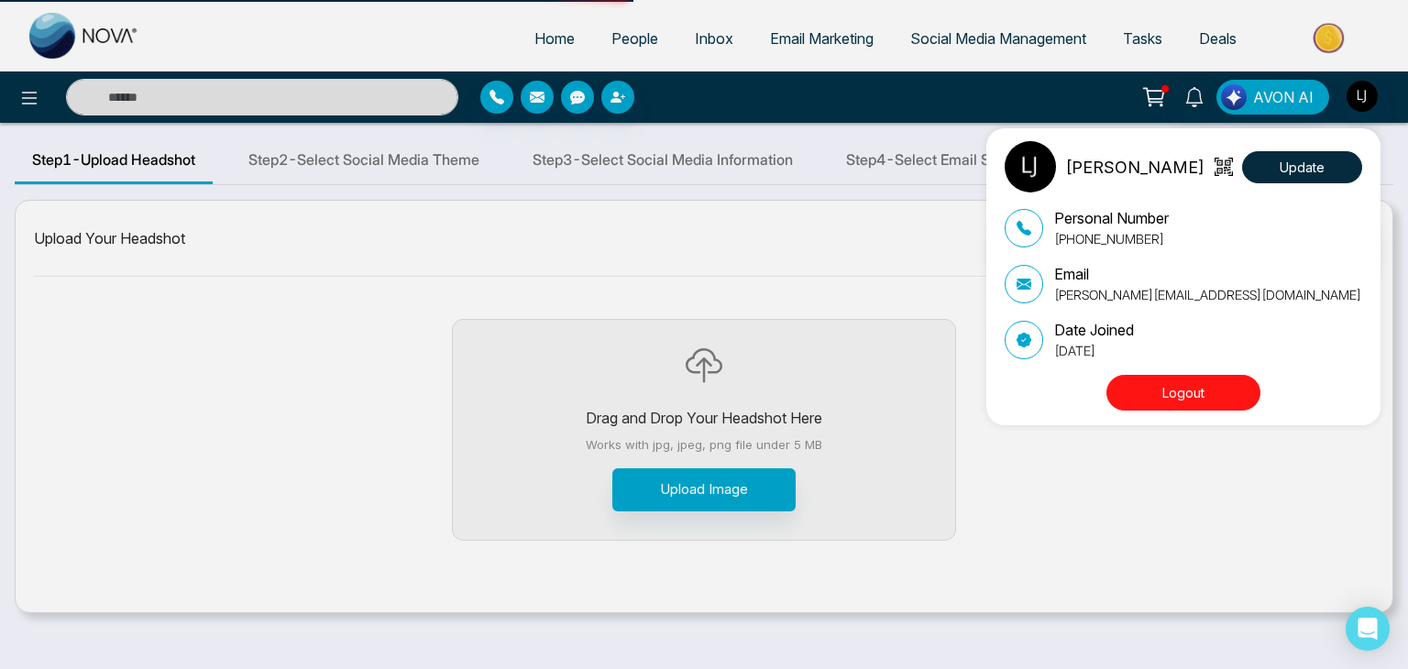
select select
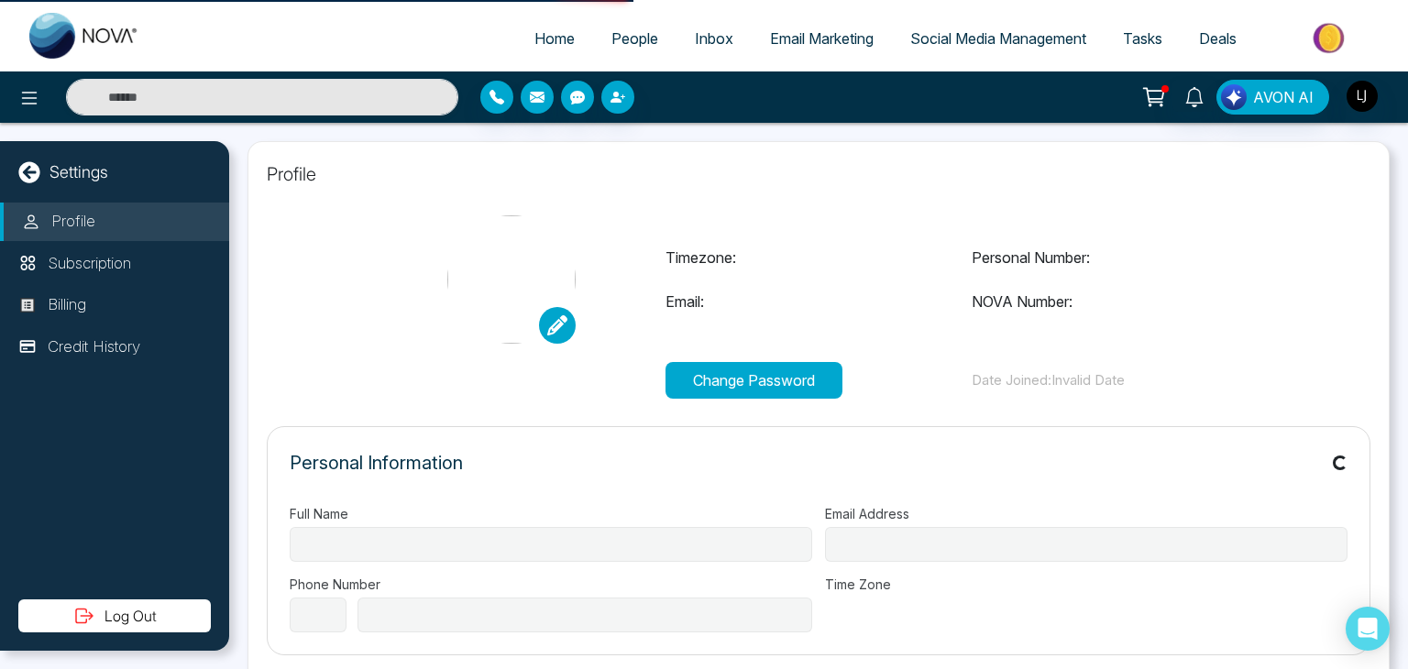
type input "**********"
select select "***"
type input "**********"
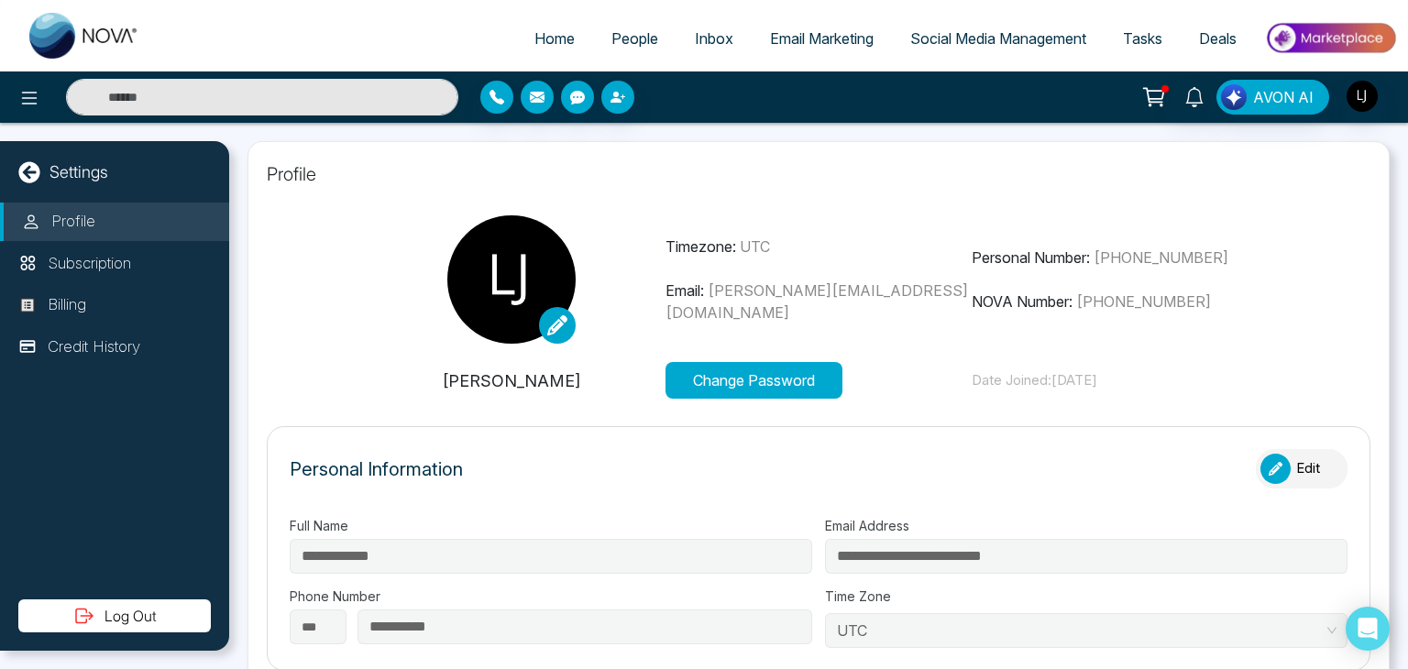
type input "**********"
click at [1371, 101] on img "button" at bounding box center [1362, 96] width 31 height 31
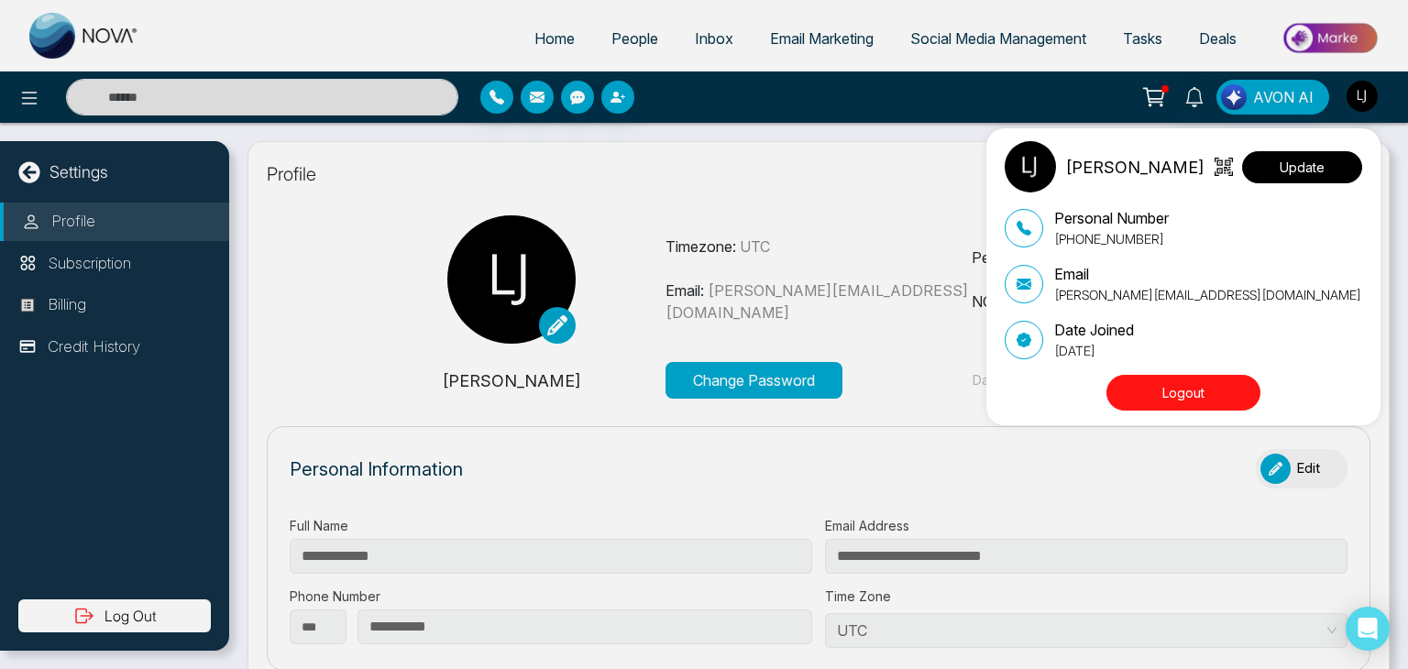
click at [1319, 156] on button "Update" at bounding box center [1302, 167] width 120 height 32
click at [891, 199] on div "[PERSON_NAME] Update Personal Number [PHONE_NUMBER] Email [PERSON_NAME][EMAIL_A…" at bounding box center [704, 334] width 1408 height 669
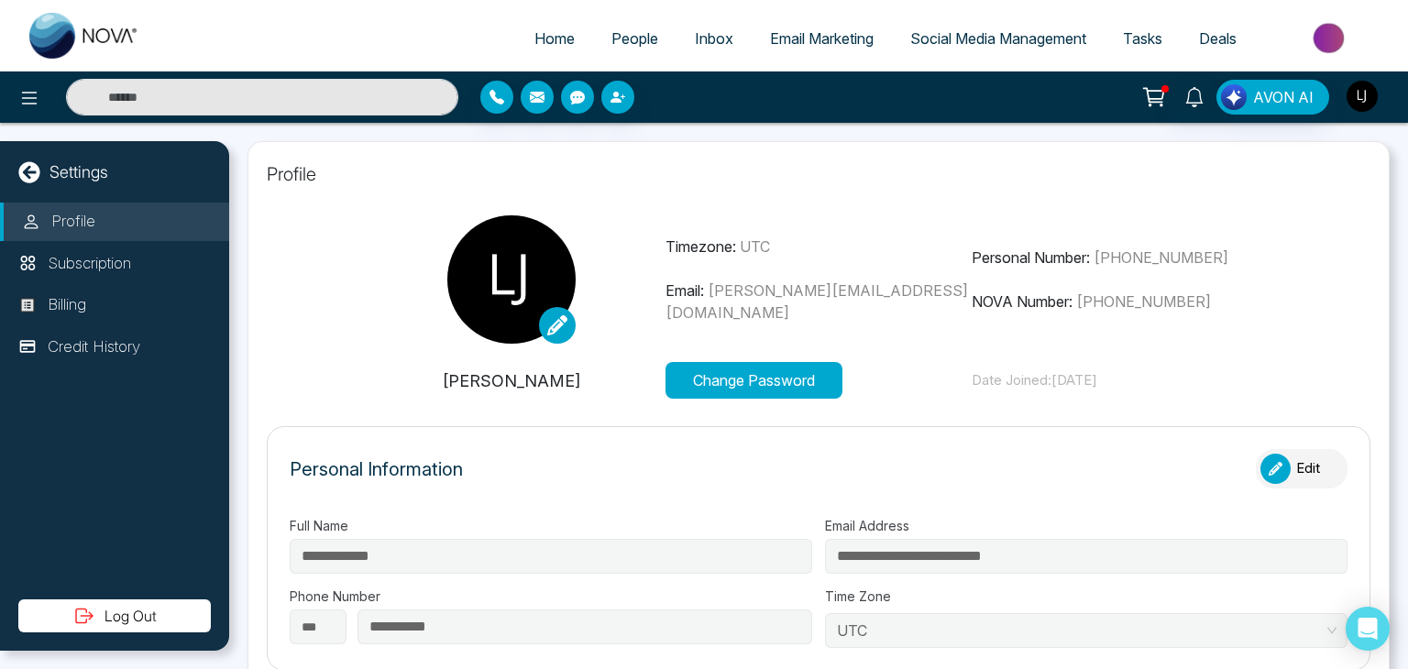
click at [1357, 95] on img "button" at bounding box center [1362, 96] width 31 height 31
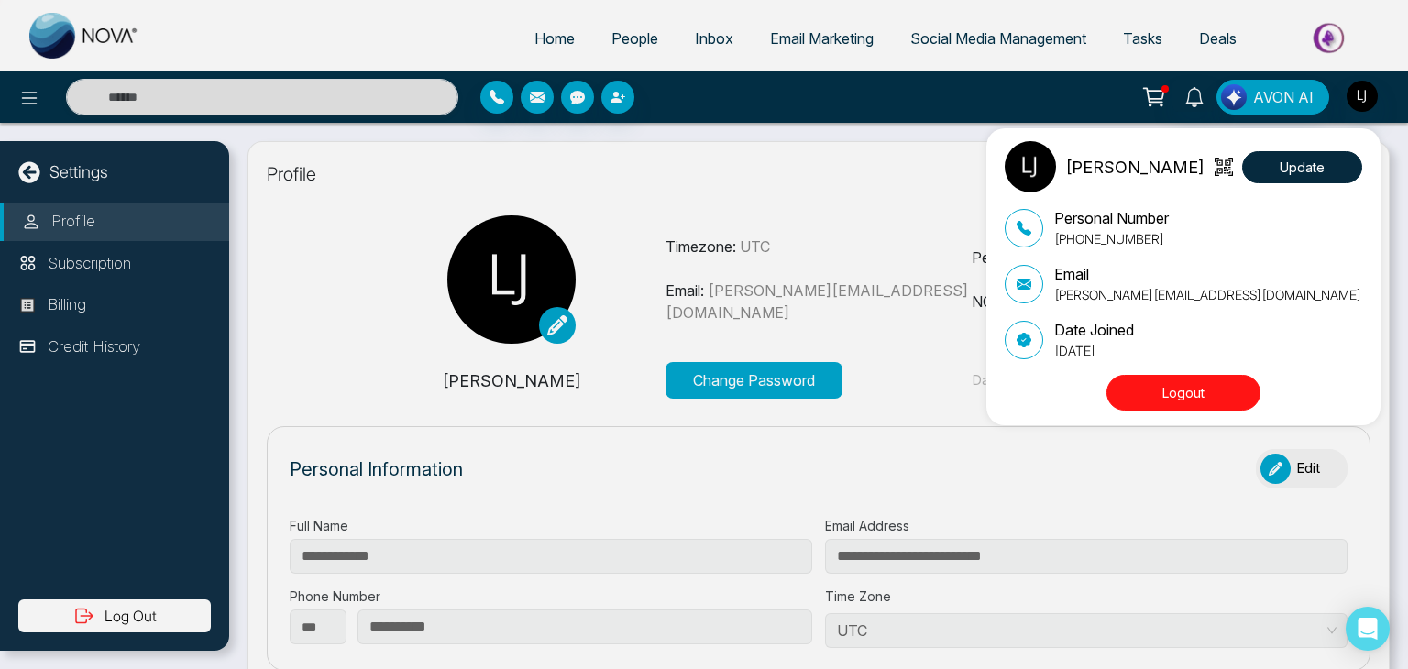
click at [852, 177] on div "[PERSON_NAME] Update Personal Number [PHONE_NUMBER] Email [PERSON_NAME][EMAIL_A…" at bounding box center [704, 334] width 1408 height 669
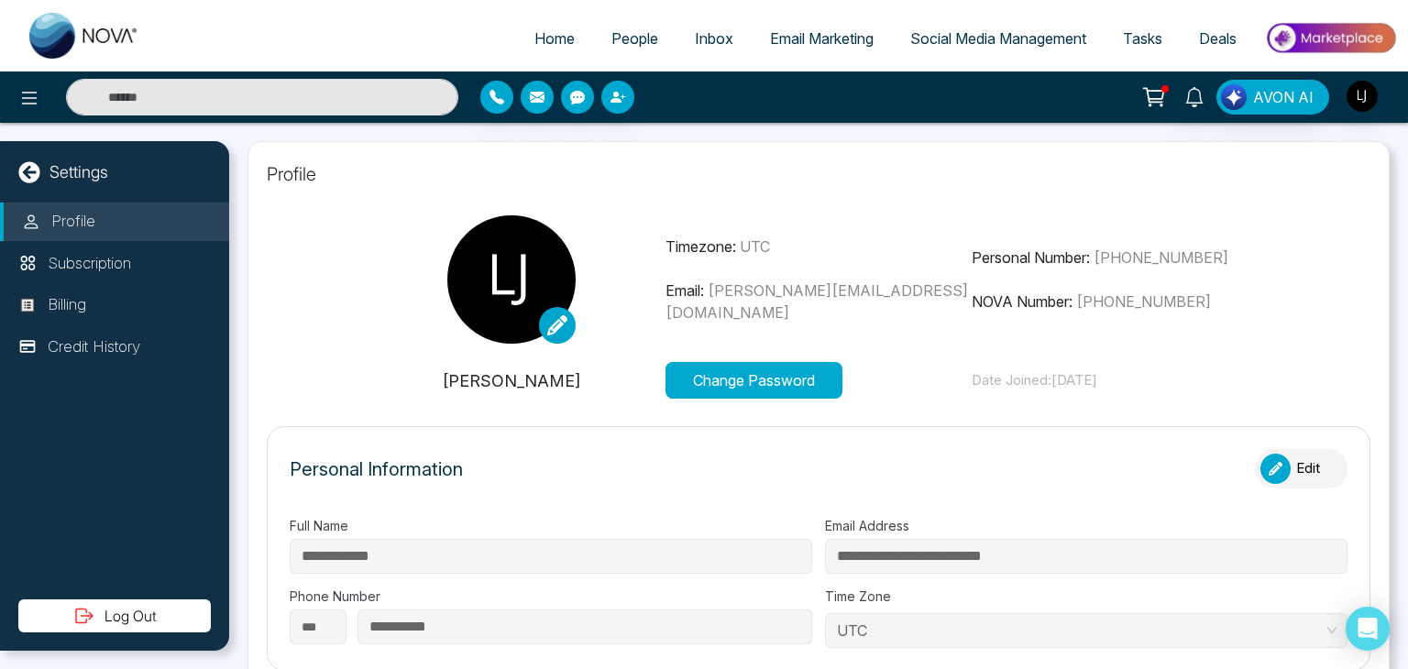
click at [1162, 101] on icon at bounding box center [1153, 95] width 18 height 14
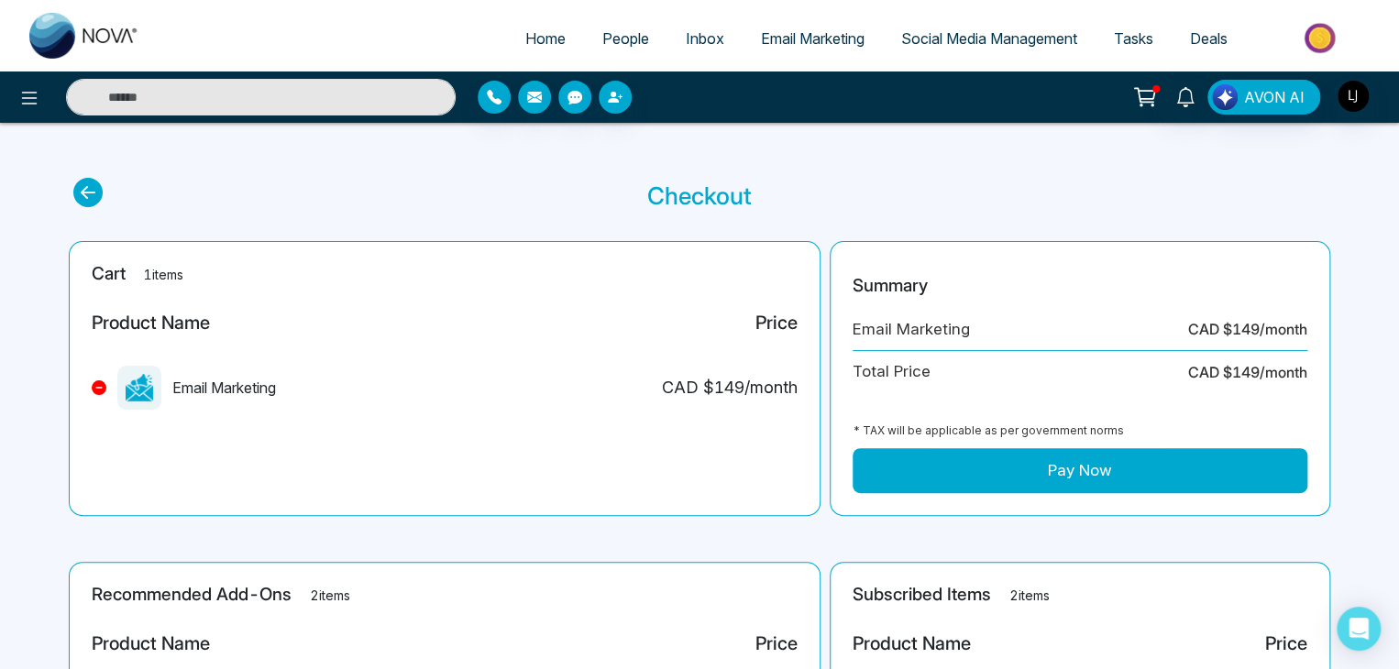
click at [1071, 465] on button "Pay Now" at bounding box center [1080, 471] width 455 height 46
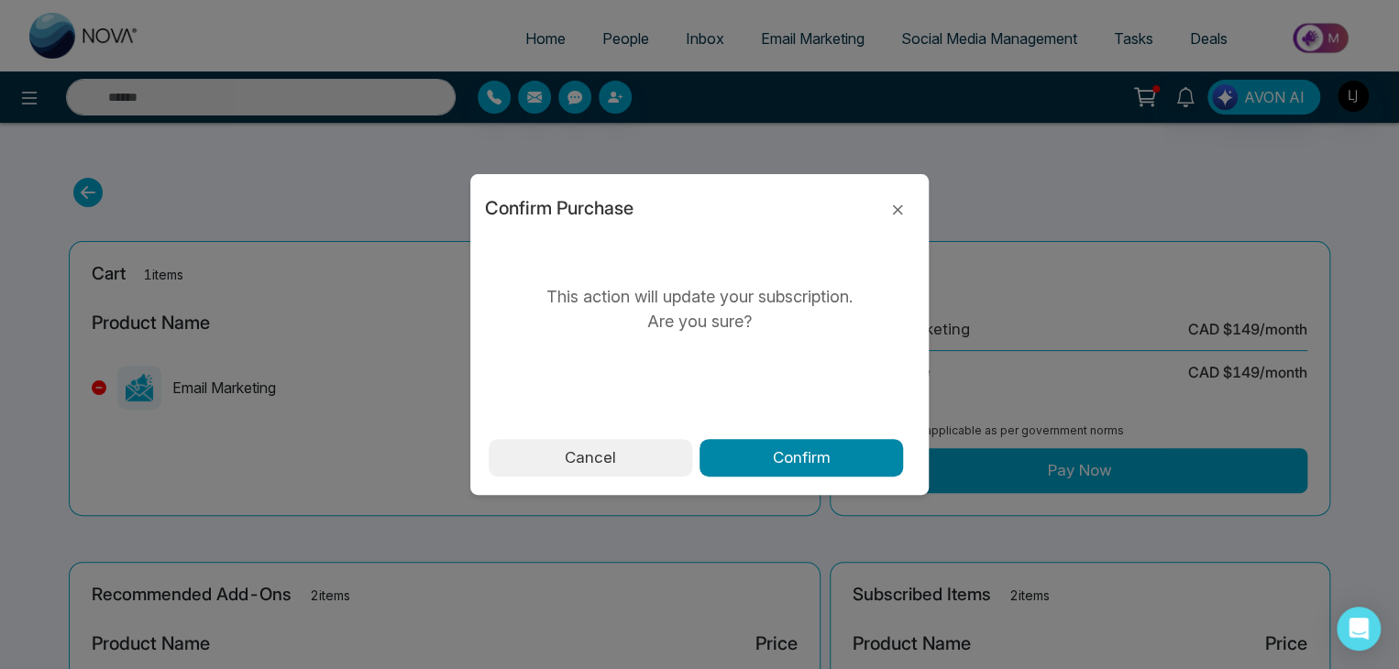
click at [812, 466] on button "Confirm" at bounding box center [802, 458] width 204 height 39
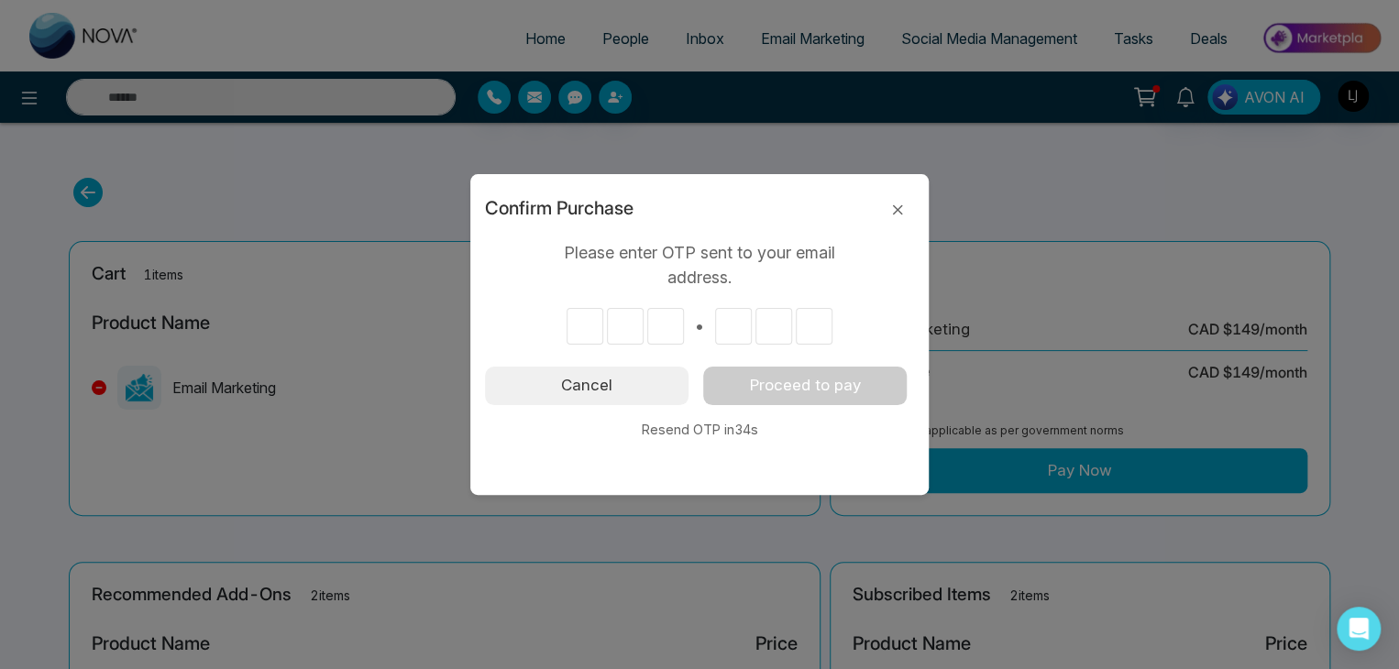
type input "*"
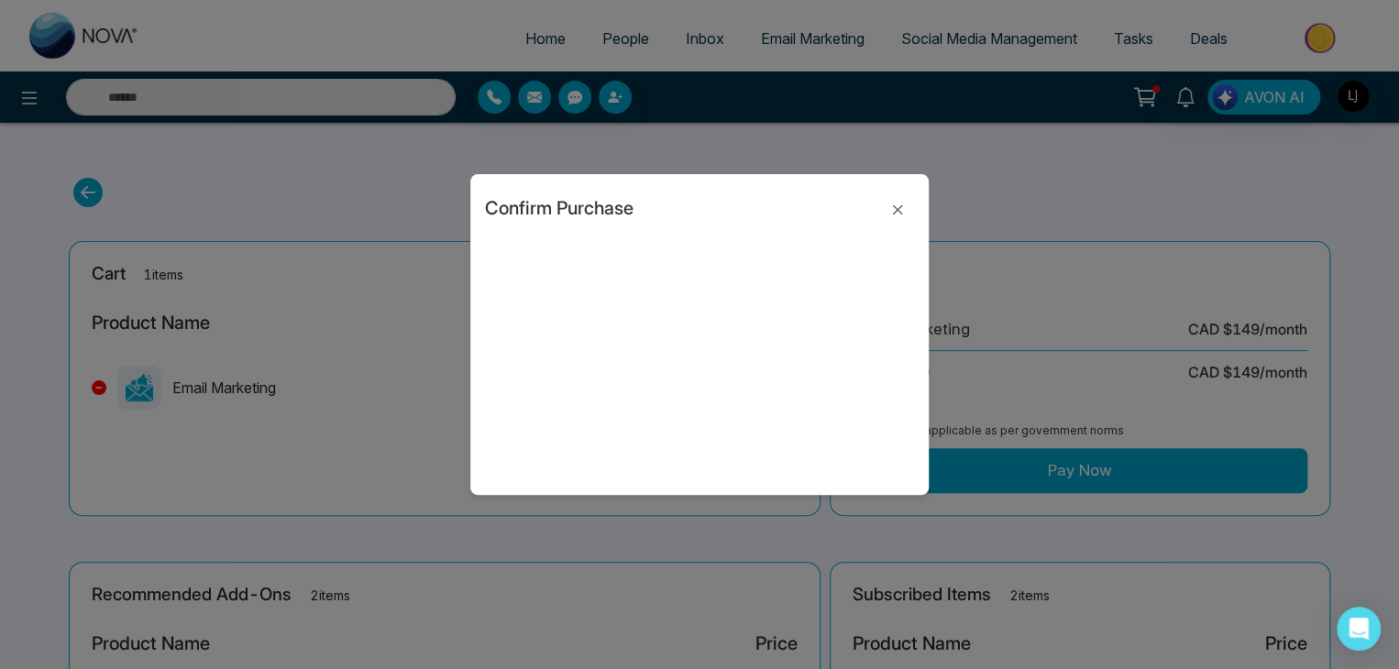
type input "*"
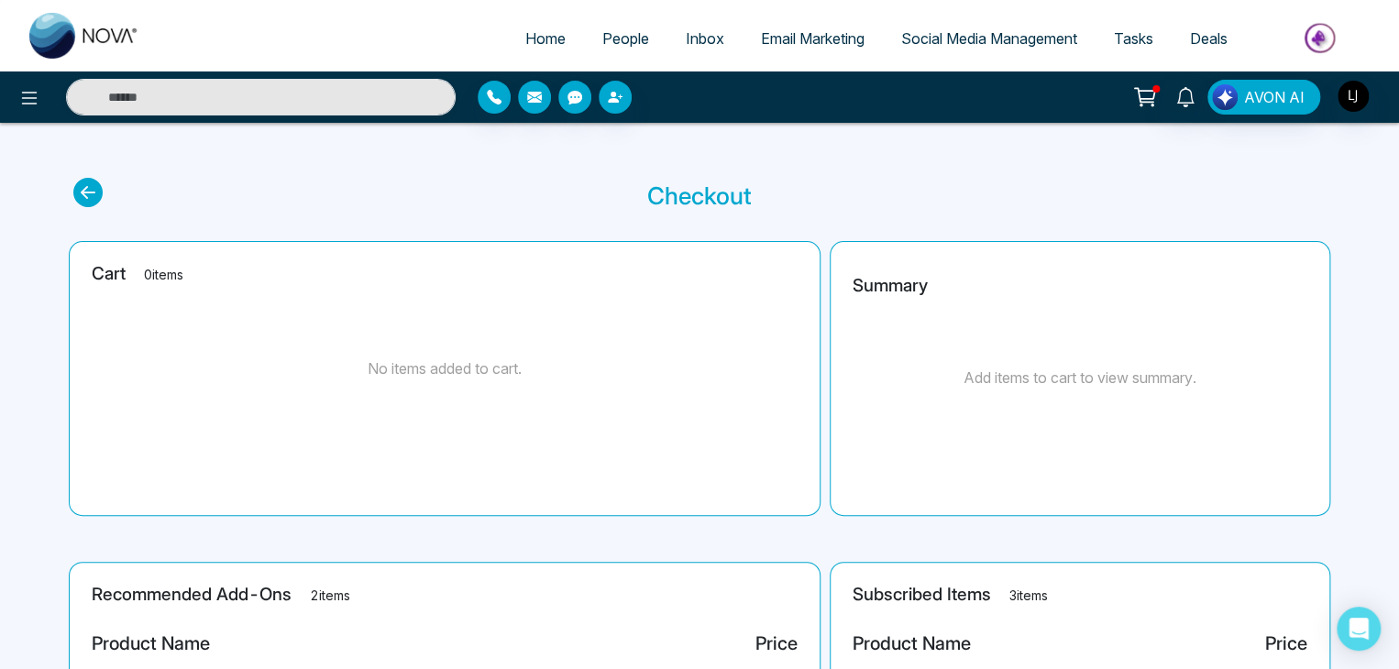
scroll to position [350, 0]
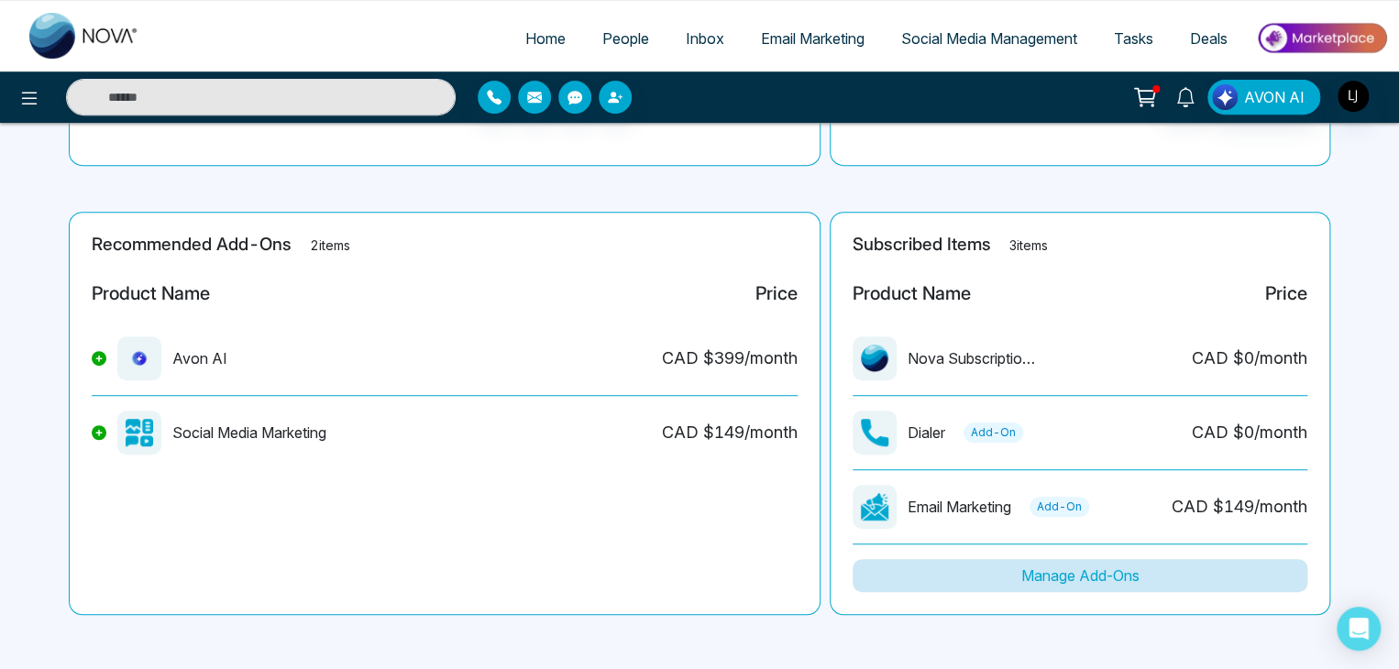
click at [1077, 574] on button "Manage Add-Ons" at bounding box center [1080, 575] width 455 height 33
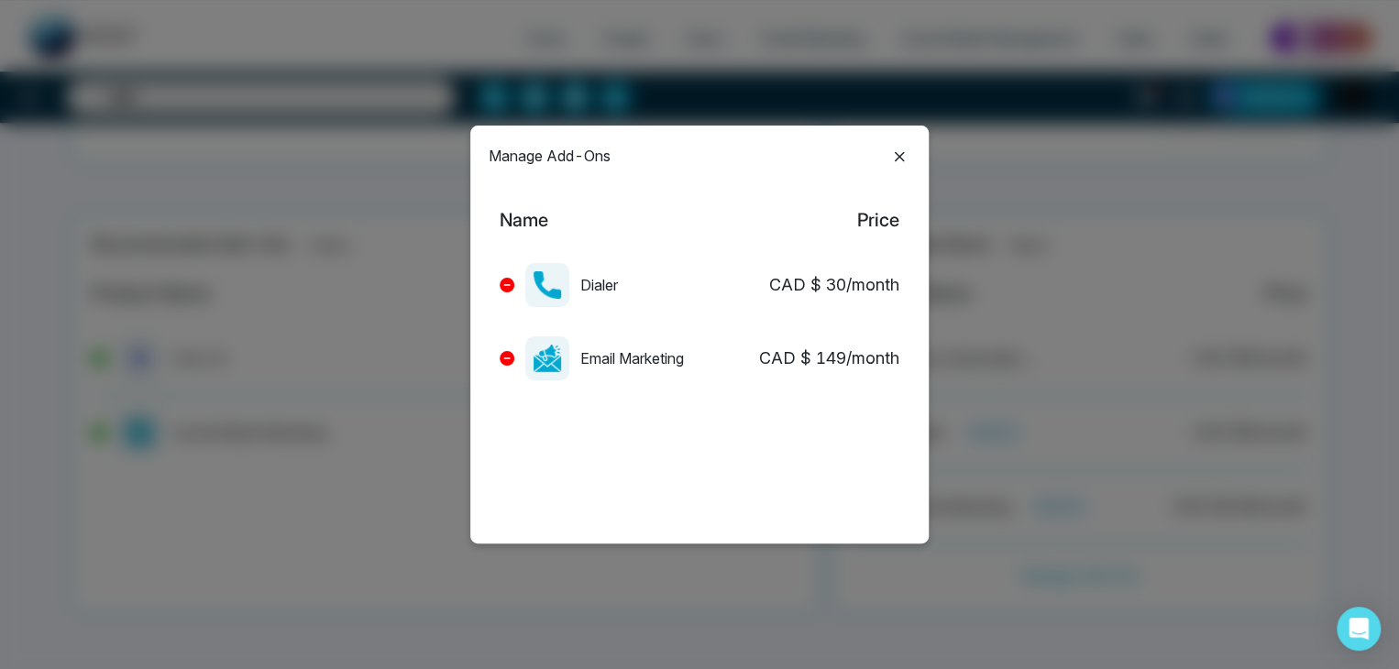
click at [895, 152] on icon at bounding box center [900, 157] width 10 height 10
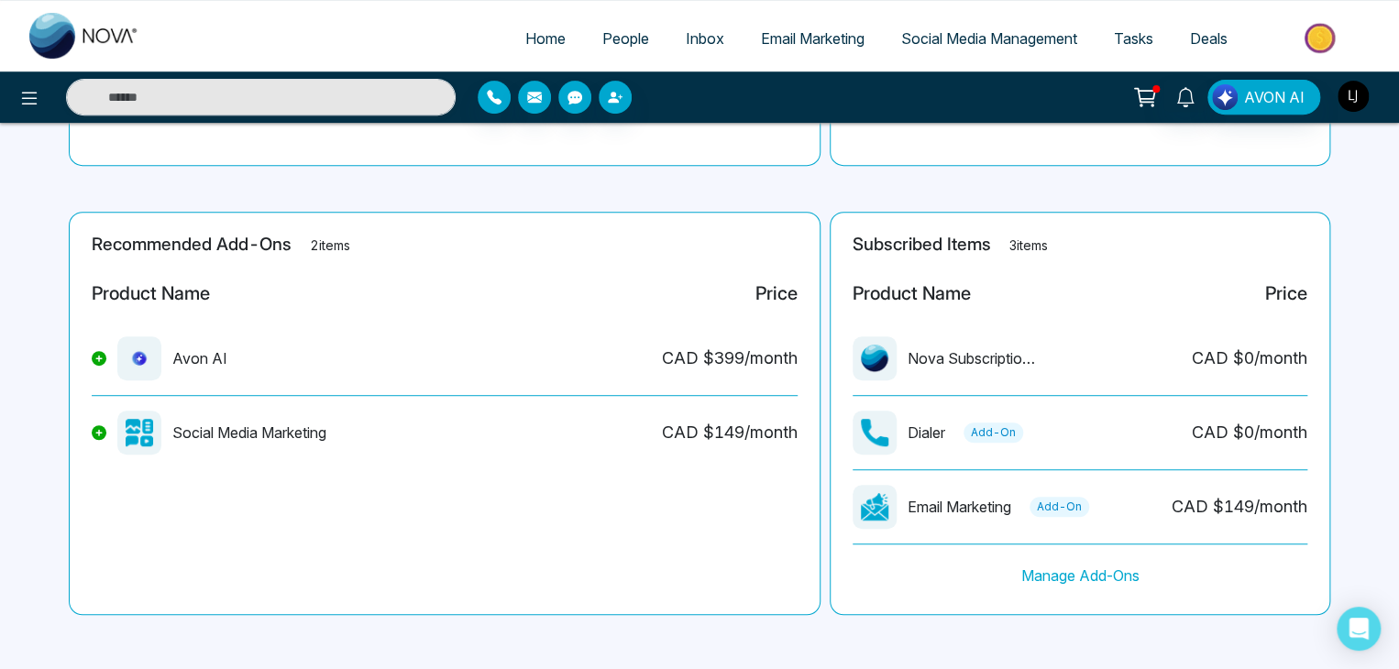
click at [1342, 97] on img "button" at bounding box center [1353, 96] width 31 height 31
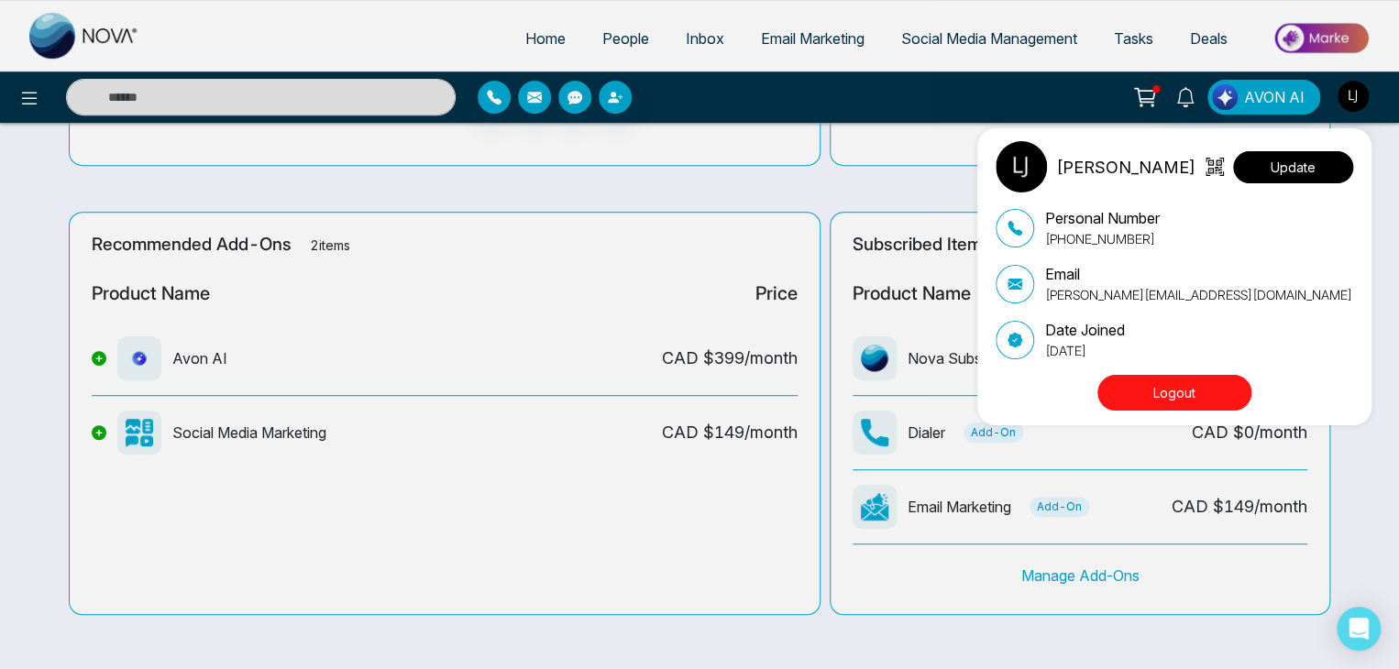
click at [1293, 160] on button "Update" at bounding box center [1293, 167] width 120 height 32
select select
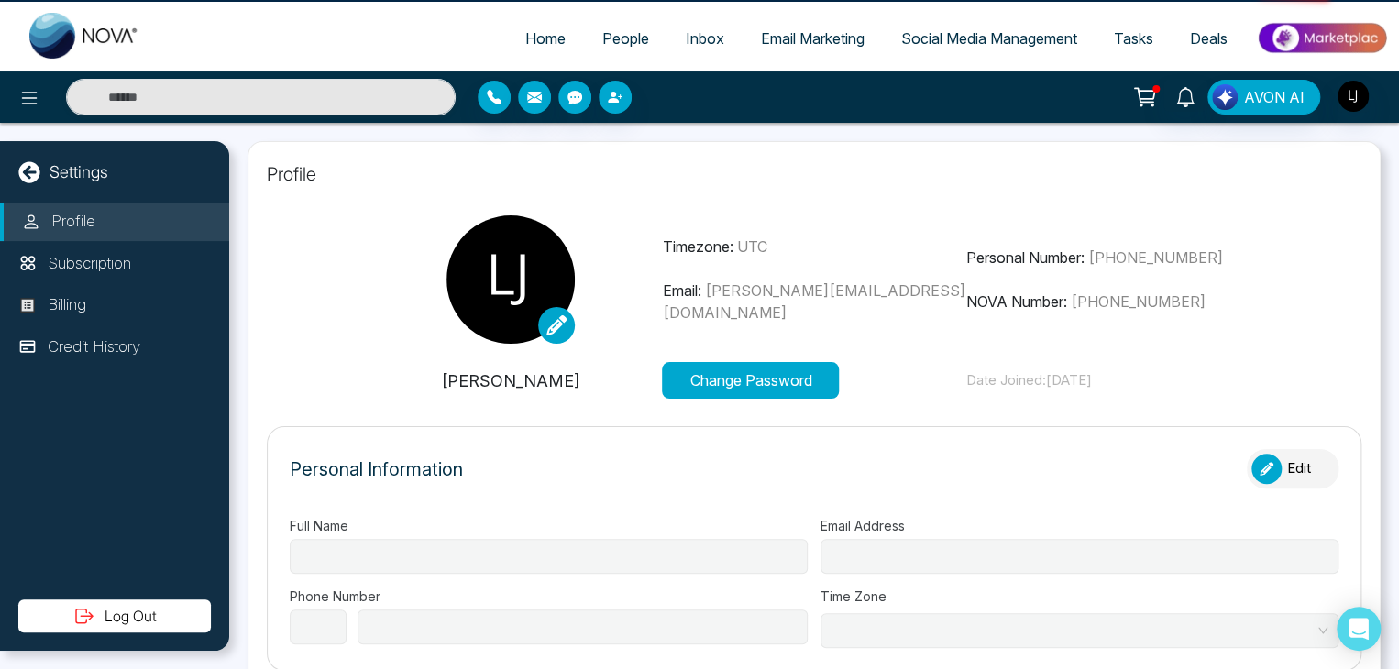
type input "**********"
select select "***"
type input "**********"
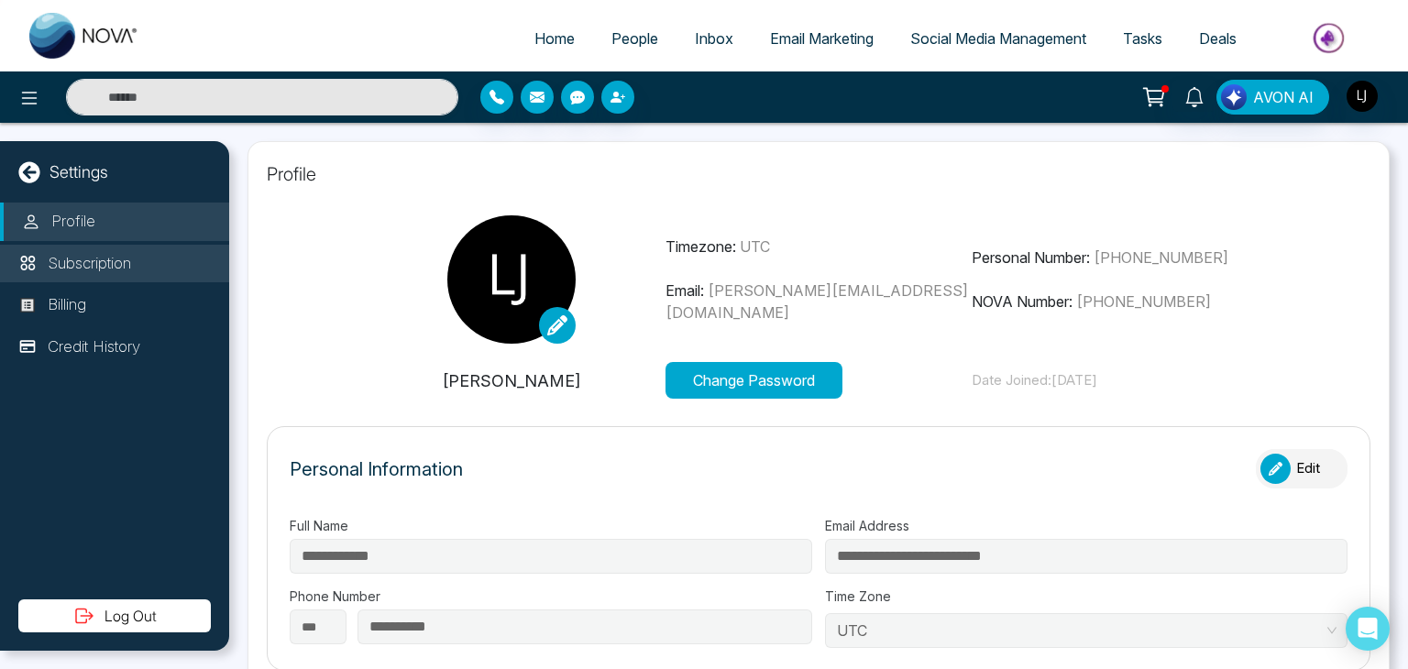
click at [95, 268] on p "Subscription" at bounding box center [89, 264] width 83 height 24
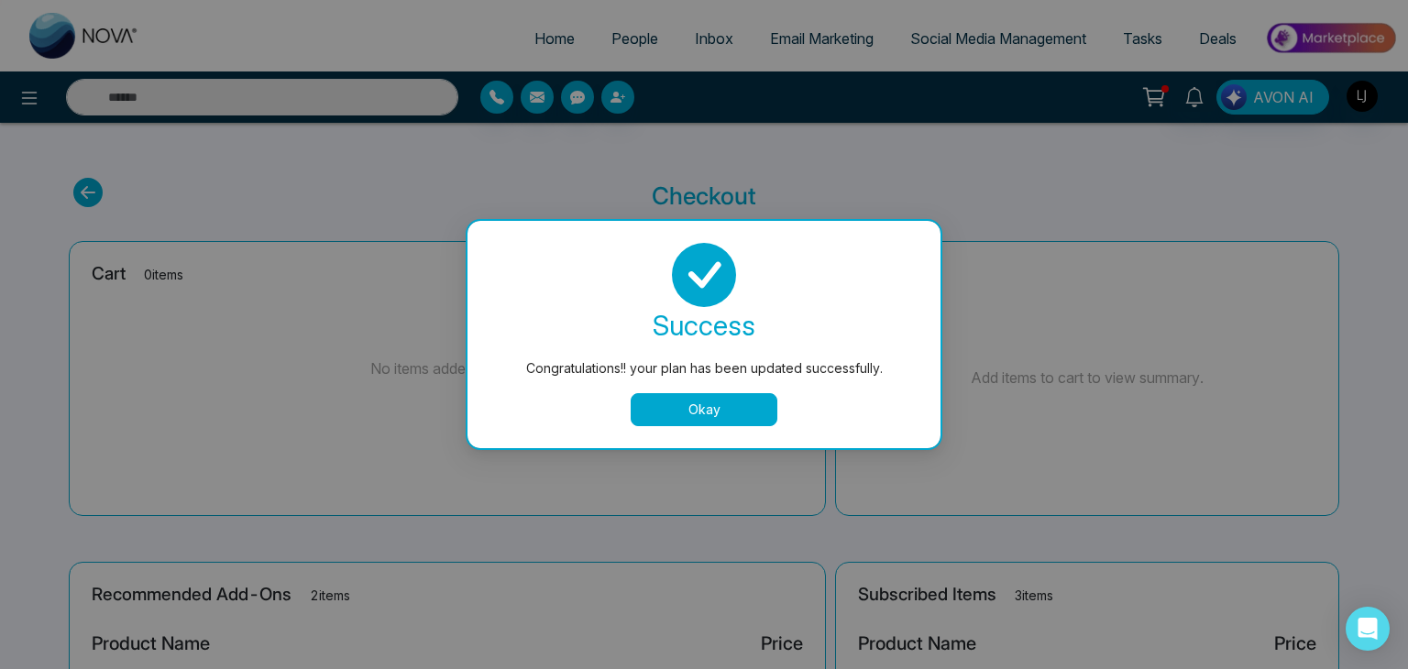
click at [678, 401] on button "Okay" at bounding box center [704, 409] width 147 height 33
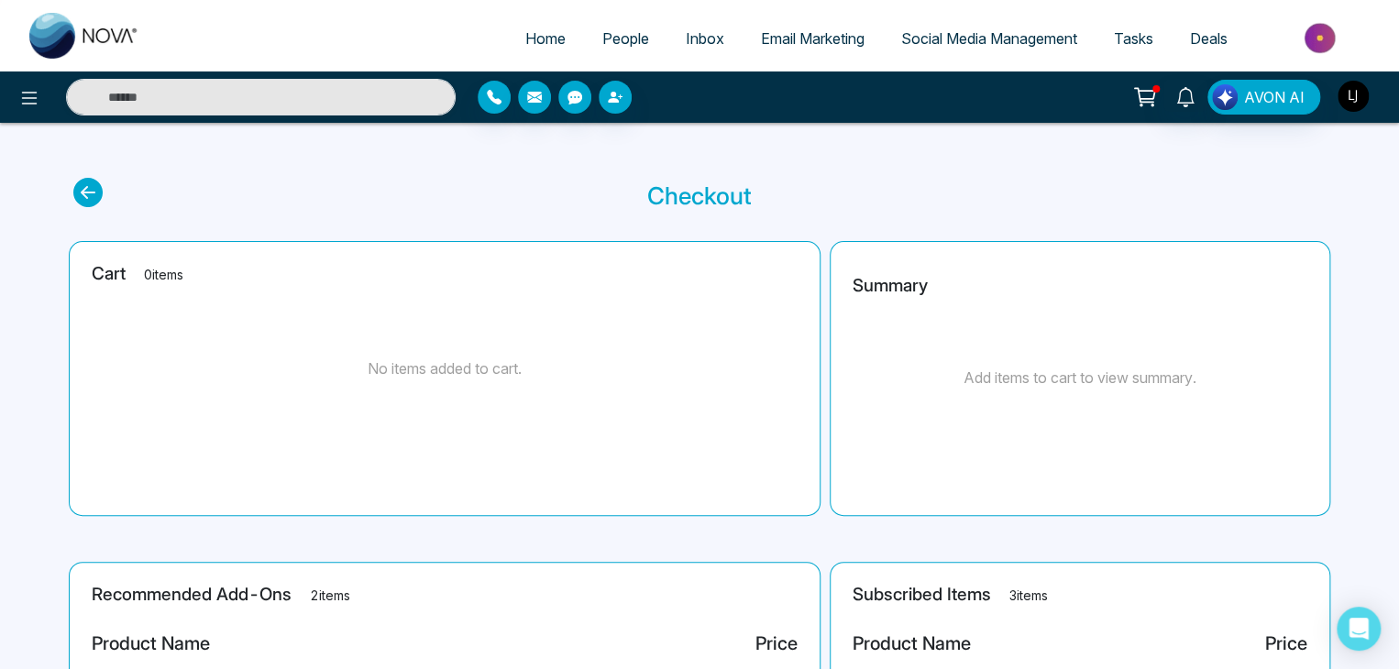
click at [1349, 96] on img "button" at bounding box center [1353, 96] width 31 height 31
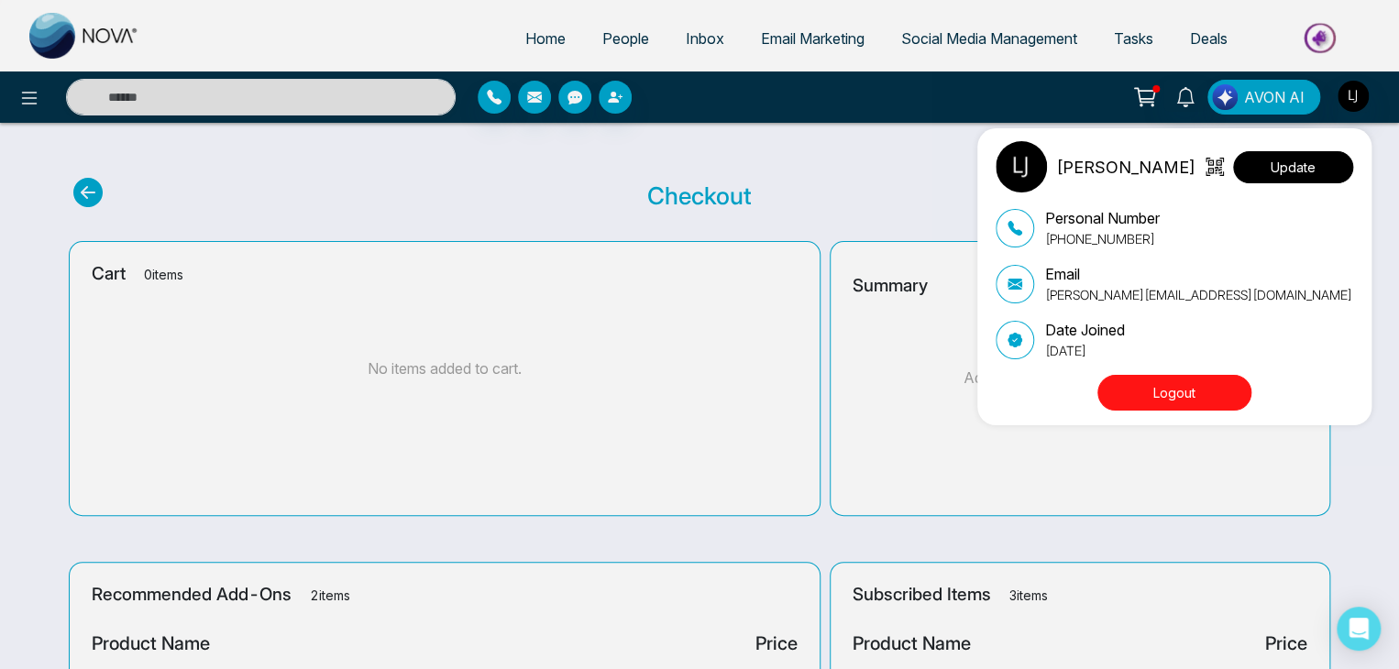
click at [1316, 160] on button "Update" at bounding box center [1293, 167] width 120 height 32
select select "***"
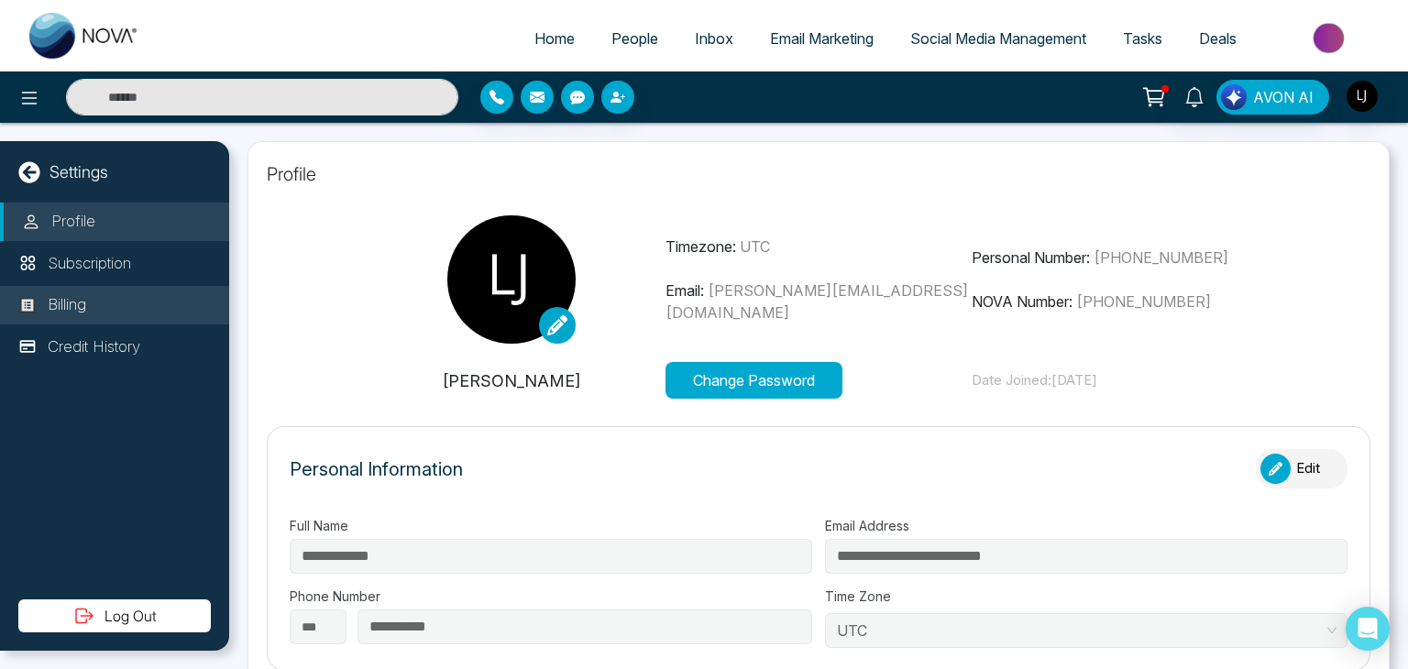
click at [77, 290] on li "Billing" at bounding box center [114, 305] width 229 height 39
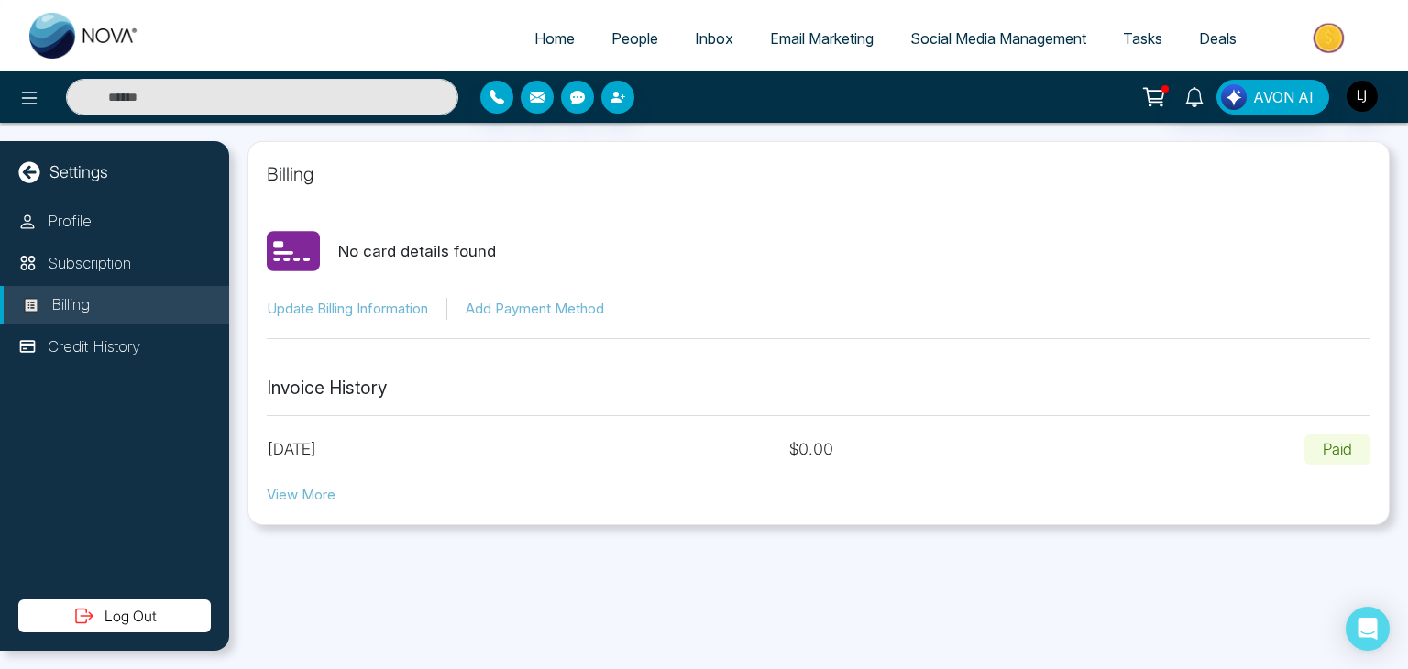
click at [294, 500] on button "View More" at bounding box center [301, 495] width 69 height 21
click at [1158, 94] on icon at bounding box center [1155, 97] width 26 height 26
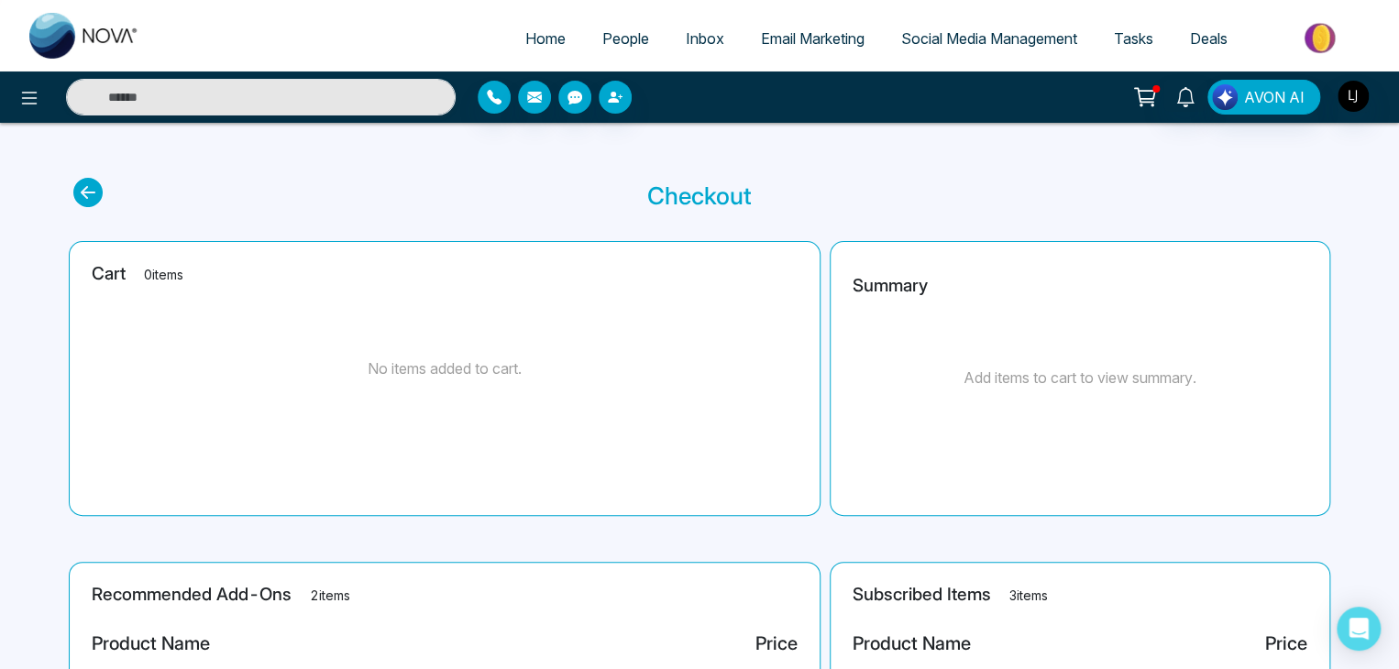
click at [1152, 89] on icon at bounding box center [1145, 97] width 26 height 26
click at [1152, 97] on icon at bounding box center [1145, 97] width 26 height 26
click at [1349, 100] on img "button" at bounding box center [1353, 96] width 31 height 31
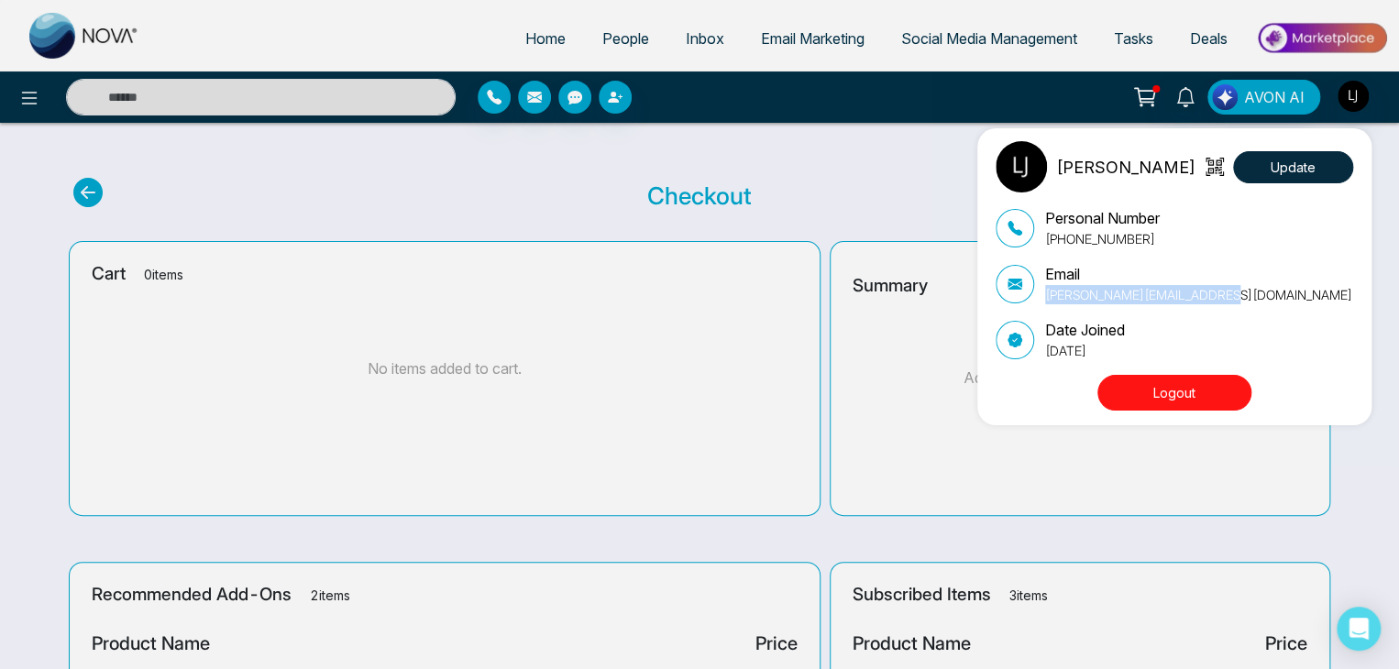
drag, startPoint x: 1043, startPoint y: 296, endPoint x: 1227, endPoint y: 302, distance: 184.4
click at [1227, 302] on div "Email lokesh+paid@mmnovatech.com" at bounding box center [1175, 283] width 358 height 41
copy p "[PERSON_NAME][EMAIL_ADDRESS][DOMAIN_NAME]"
click at [944, 371] on div "[PERSON_NAME] Update Personal Number [PHONE_NUMBER] Email [PERSON_NAME][EMAIL_A…" at bounding box center [699, 334] width 1399 height 669
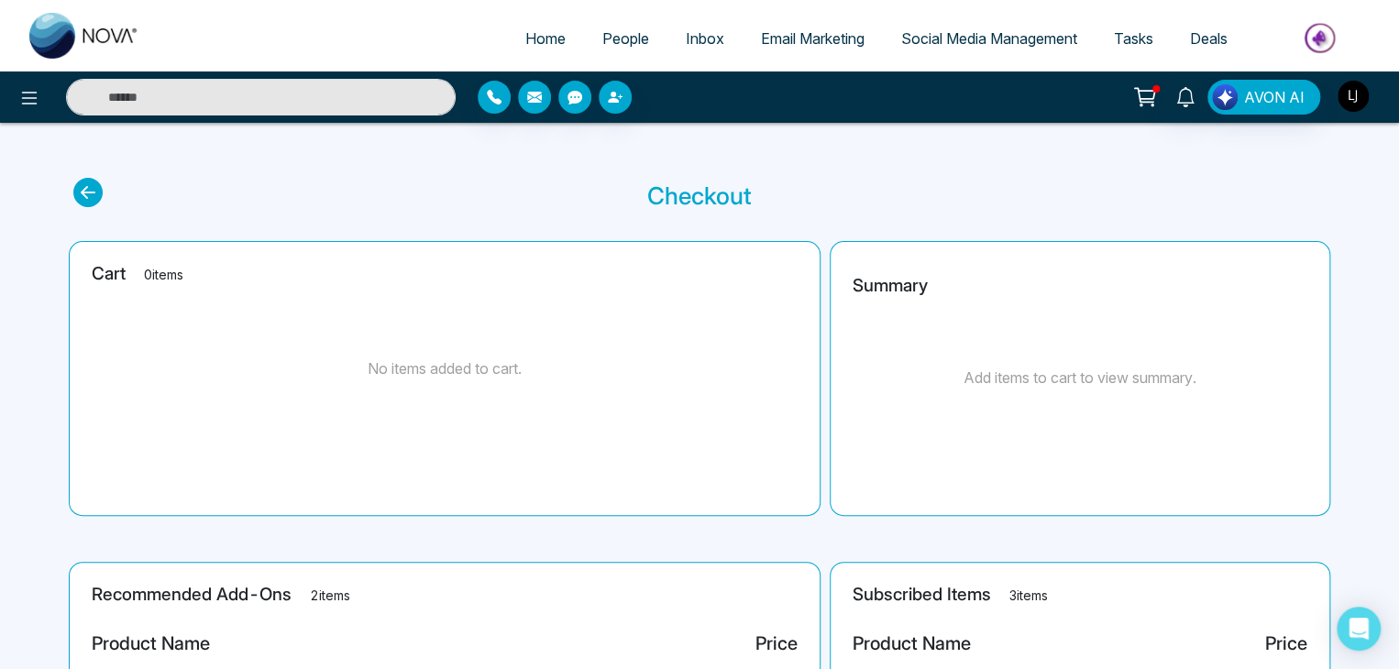
click at [1351, 96] on img "button" at bounding box center [1353, 96] width 31 height 31
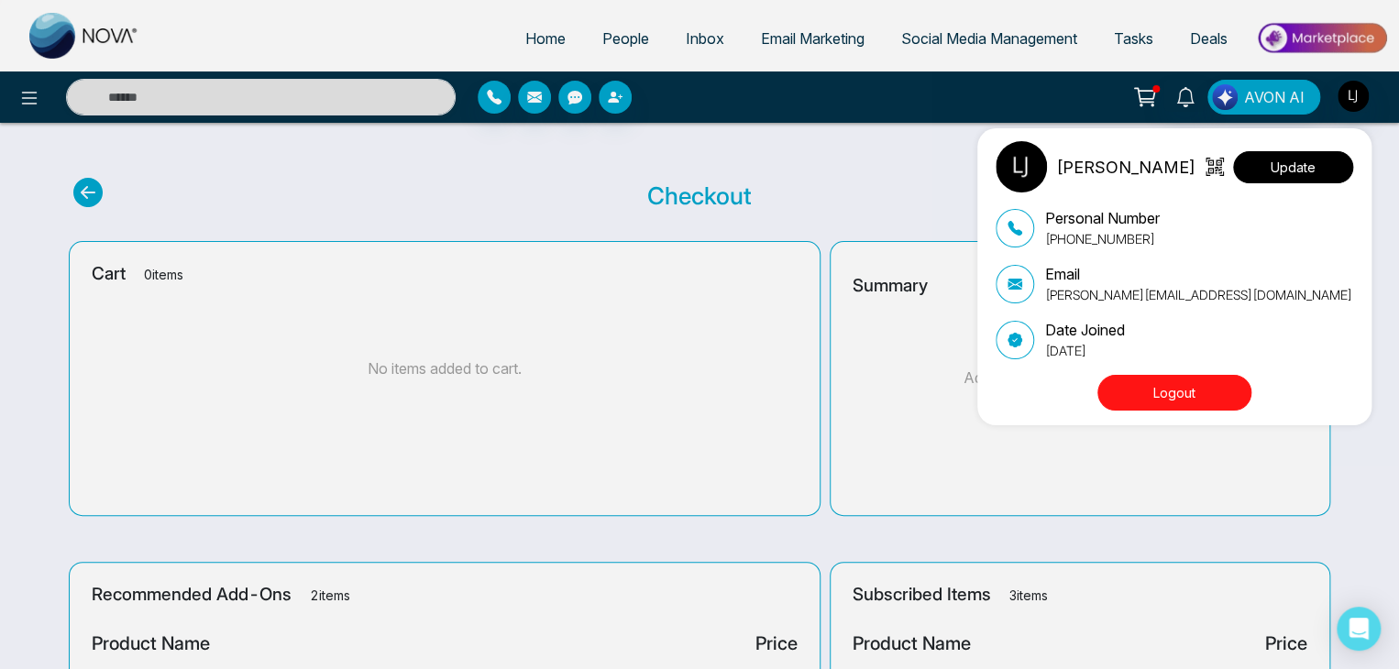
click at [1313, 170] on button "Update" at bounding box center [1293, 167] width 120 height 32
select select "***"
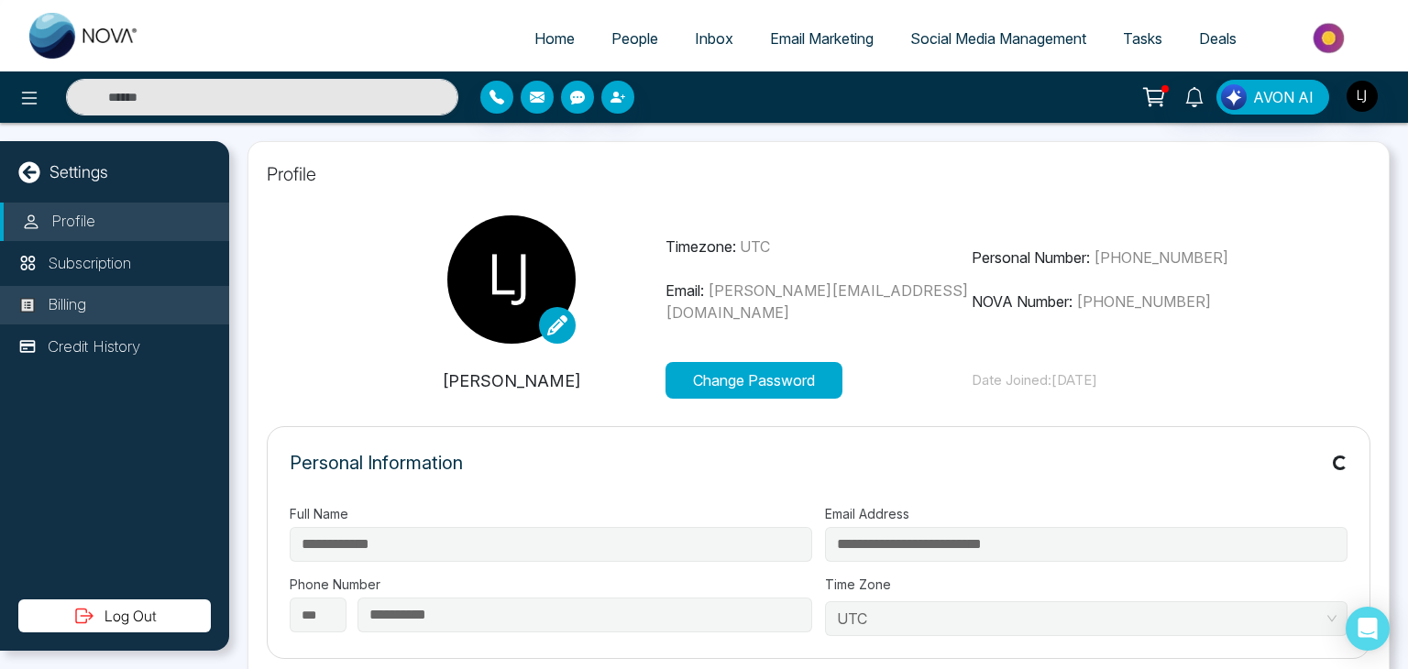
type input "**********"
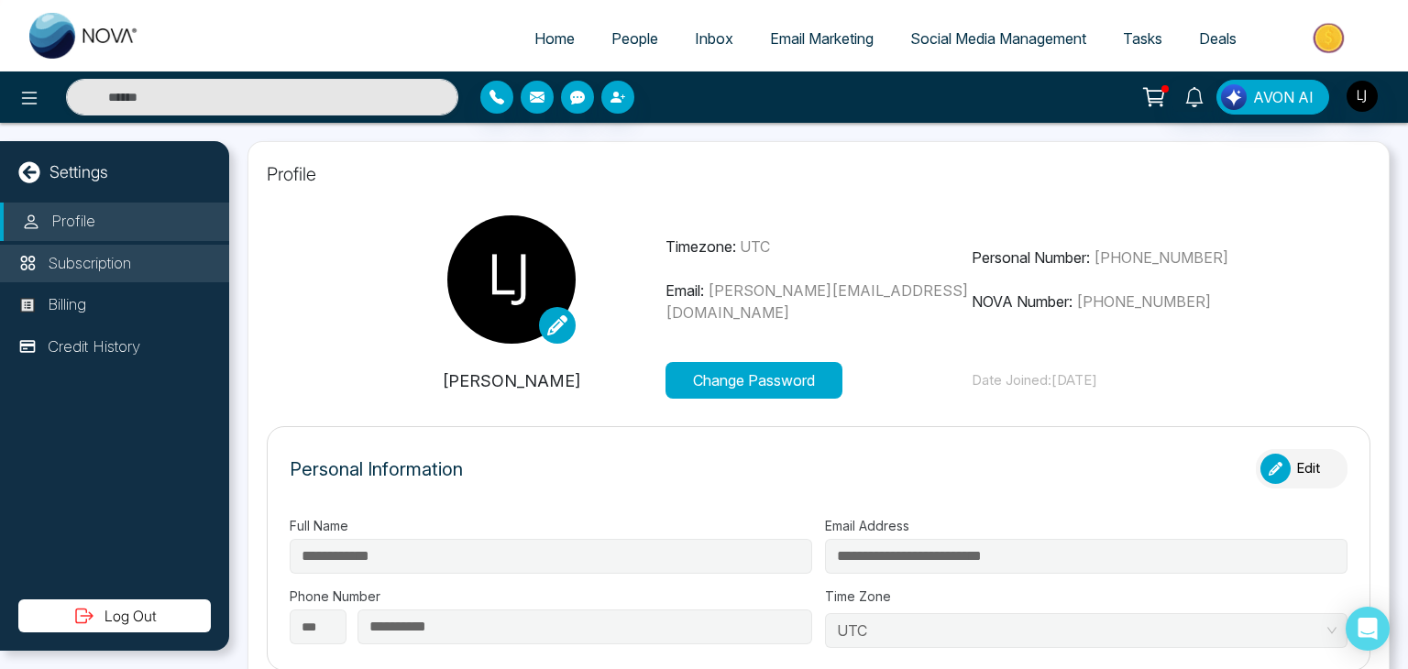
click at [99, 256] on p "Subscription" at bounding box center [89, 264] width 83 height 24
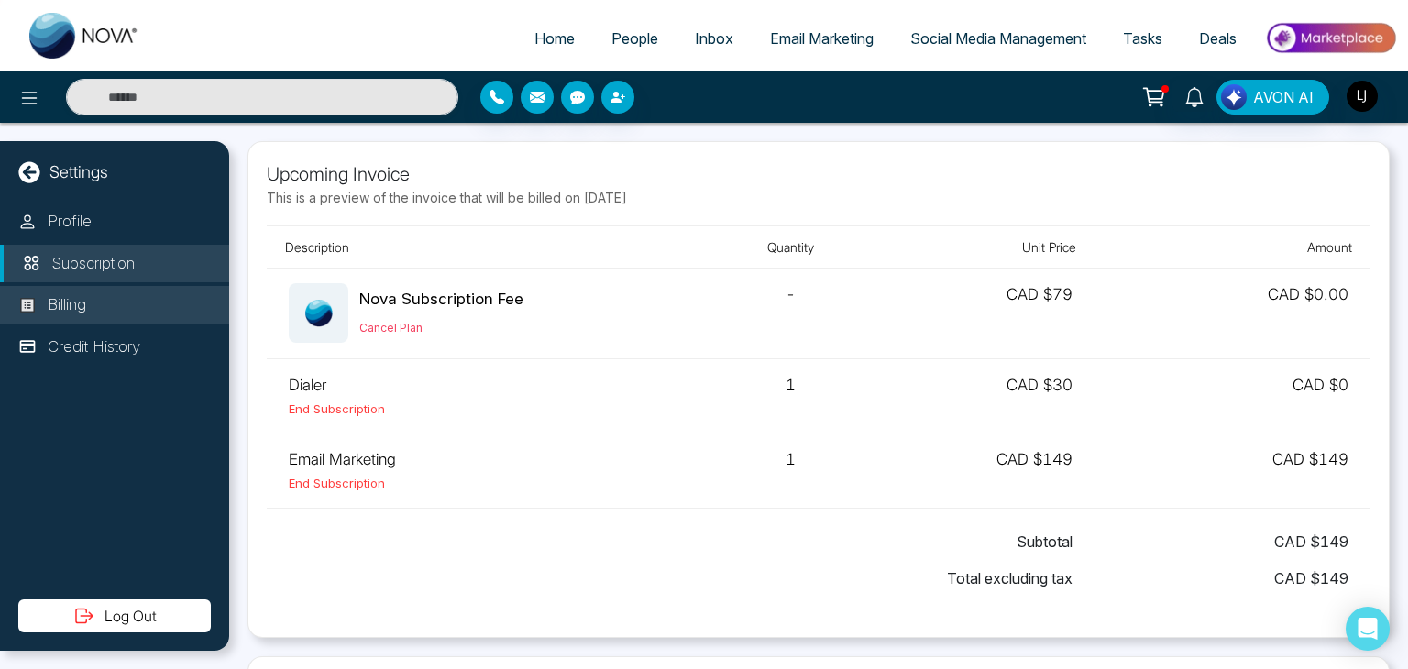
click at [78, 313] on p "Billing" at bounding box center [67, 305] width 39 height 24
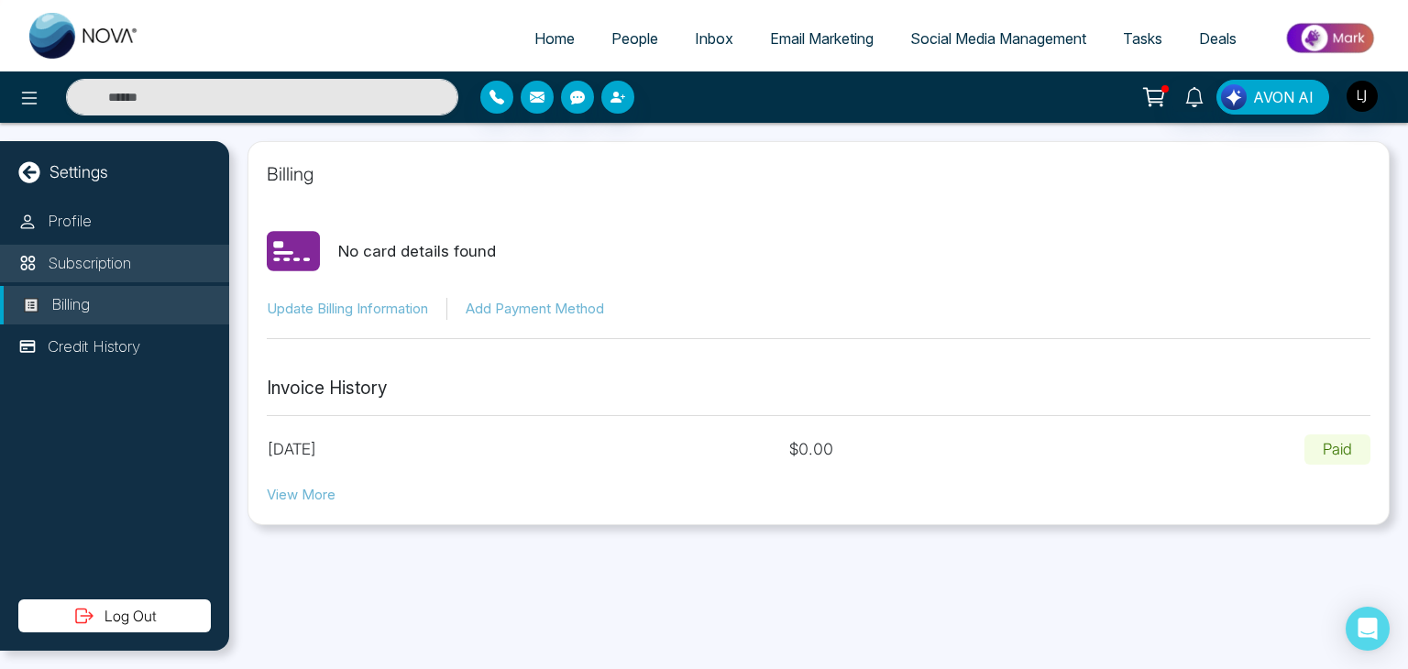
click at [121, 264] on p "Subscription" at bounding box center [89, 264] width 83 height 24
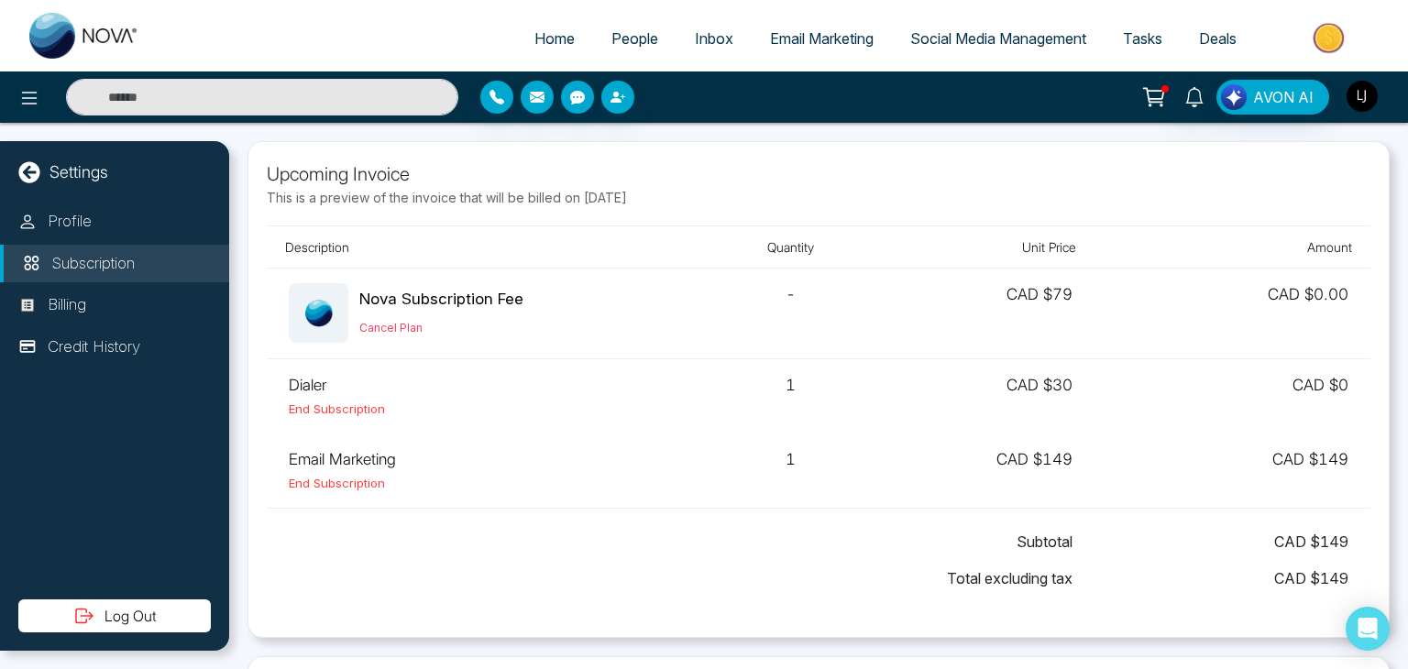
click at [1363, 86] on img "button" at bounding box center [1362, 96] width 31 height 31
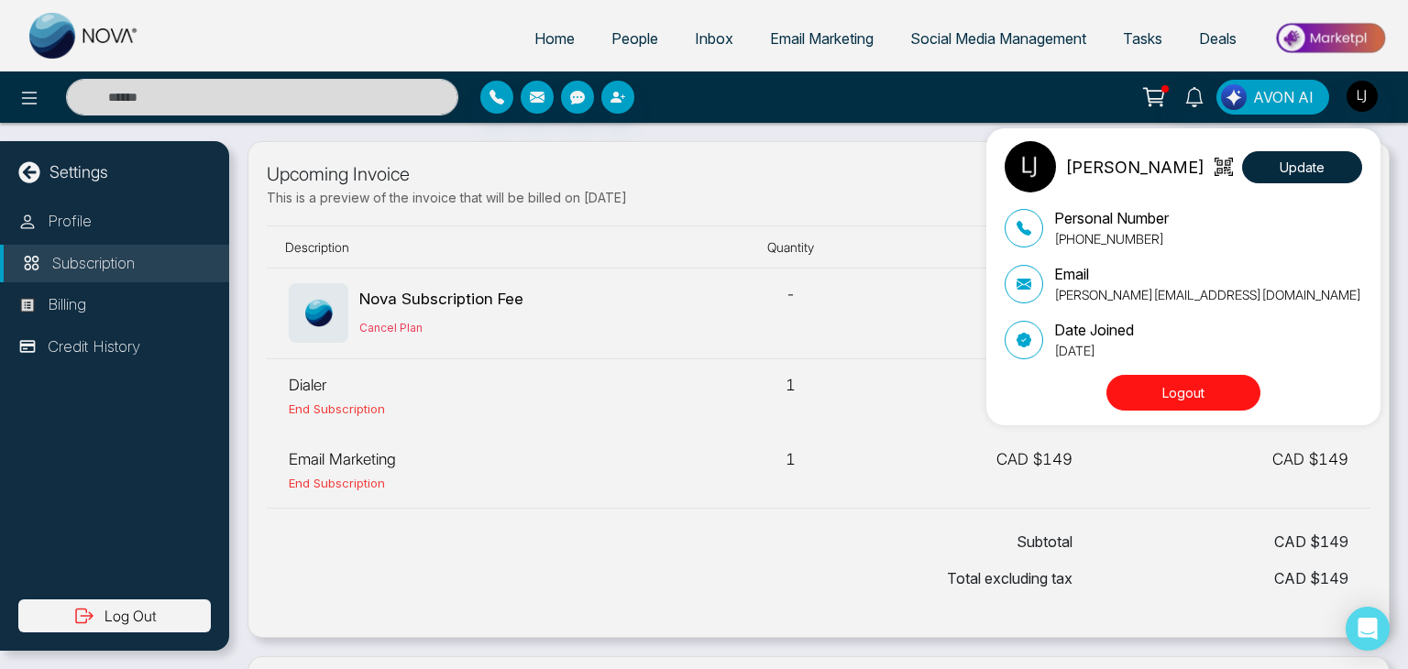
click at [734, 378] on div "[PERSON_NAME] Update Personal Number [PHONE_NUMBER] Email [PERSON_NAME][EMAIL_A…" at bounding box center [704, 334] width 1408 height 669
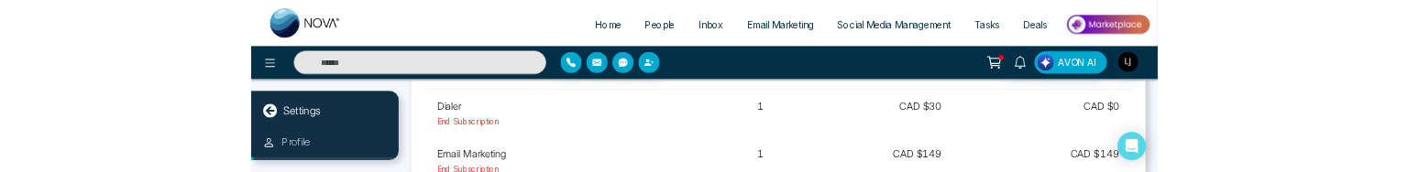
scroll to position [222, 0]
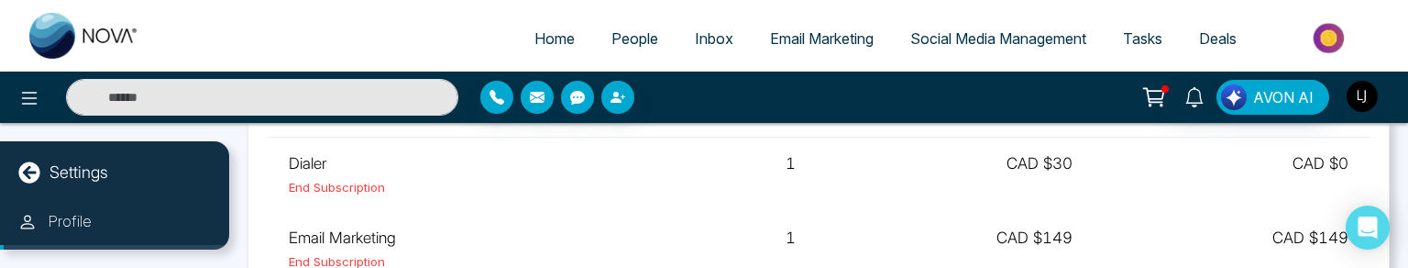
click at [1363, 92] on img "button" at bounding box center [1362, 96] width 31 height 31
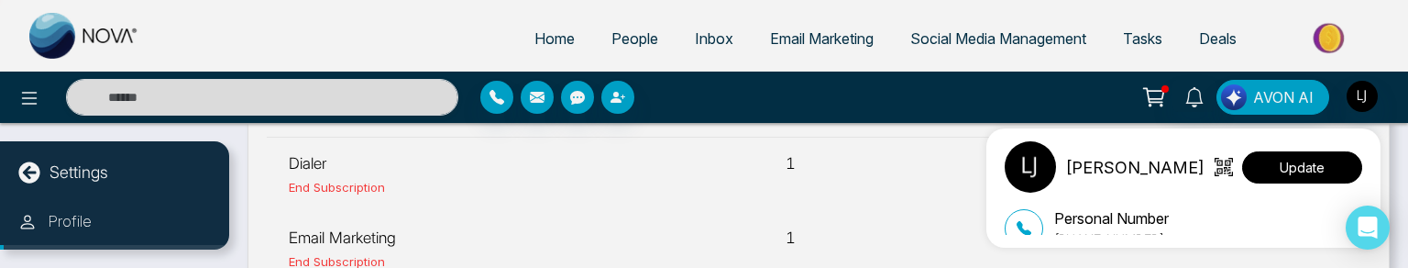
click at [1257, 167] on button "Update" at bounding box center [1302, 167] width 120 height 32
select select "***"
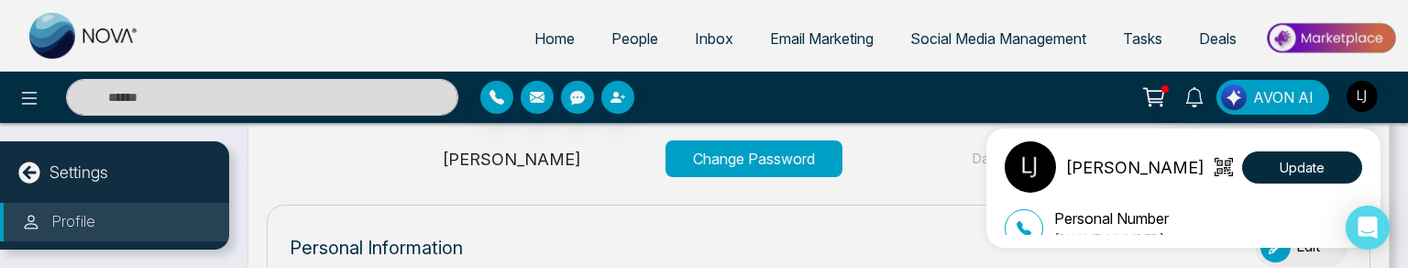
type input "**********"
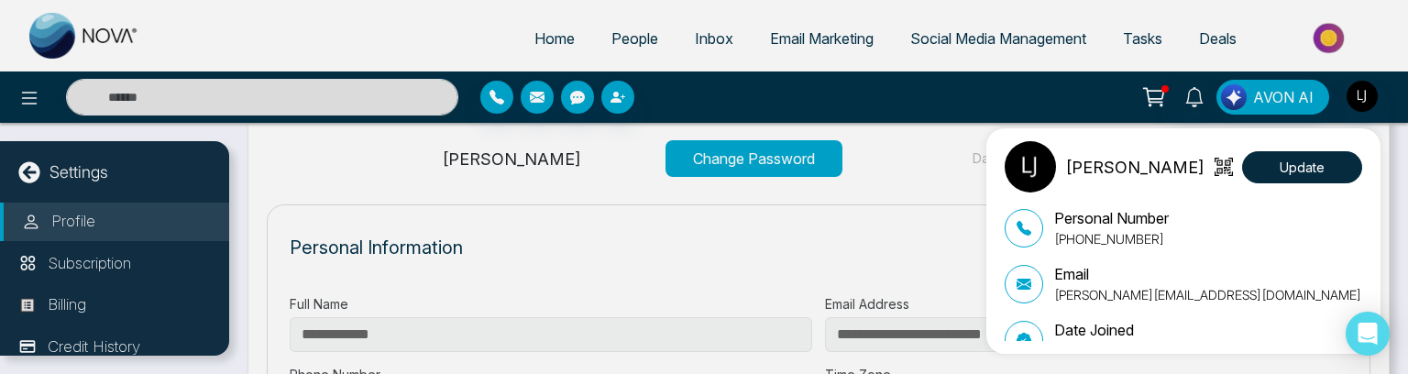
click at [89, 255] on div "[PERSON_NAME] Update Personal Number [PHONE_NUMBER] Email [PERSON_NAME][EMAIL_A…" at bounding box center [704, 187] width 1408 height 374
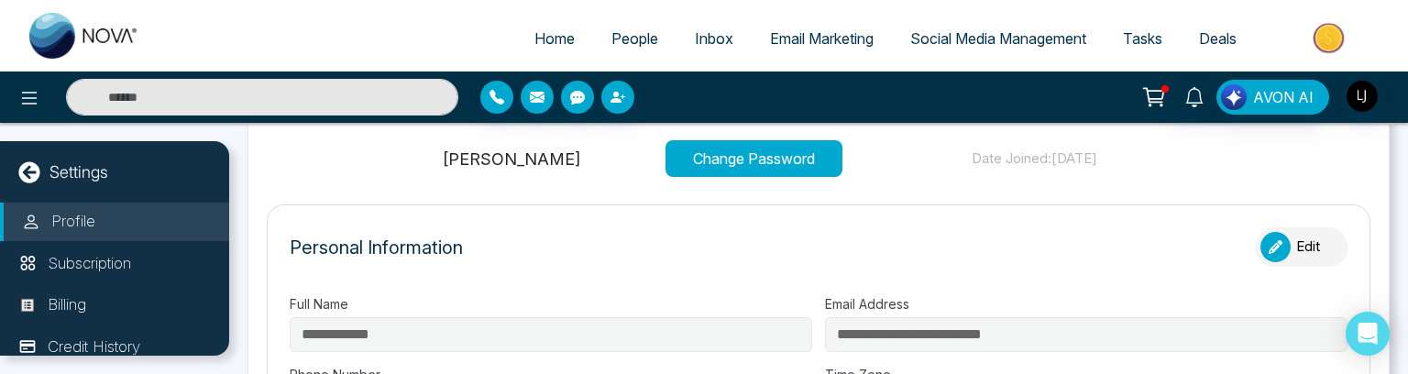
click at [89, 255] on p "Subscription" at bounding box center [89, 264] width 83 height 24
